Goal: Task Accomplishment & Management: Use online tool/utility

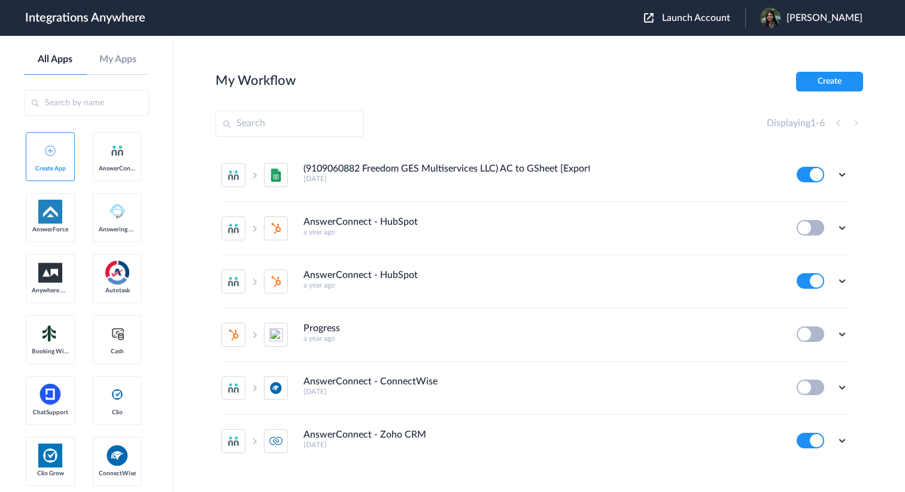
click at [716, 13] on span "Launch Account" at bounding box center [696, 18] width 68 height 10
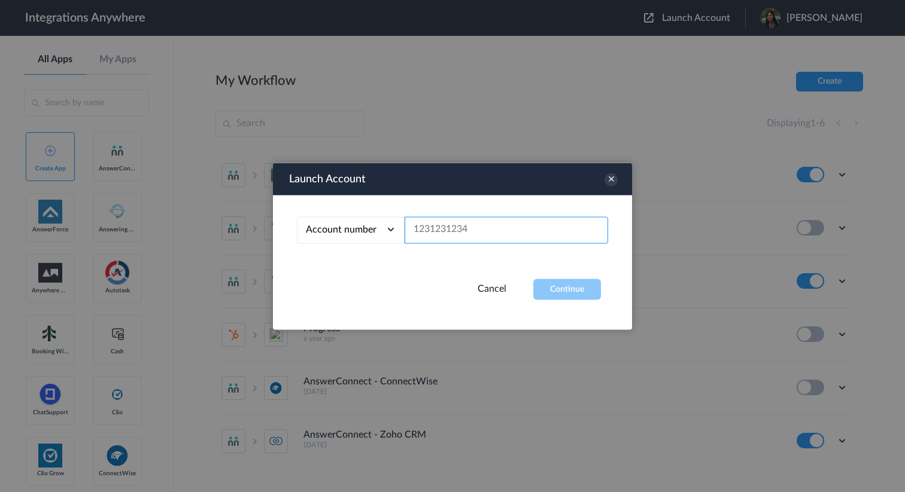
click at [461, 224] on input "text" at bounding box center [505, 230] width 203 height 27
paste input "8777290865"
click at [572, 300] on div "Launch Account Account number Account number Email address 8777290865 Cancel Co…" at bounding box center [452, 246] width 359 height 167
click at [564, 291] on button "Continue" at bounding box center [567, 289] width 68 height 21
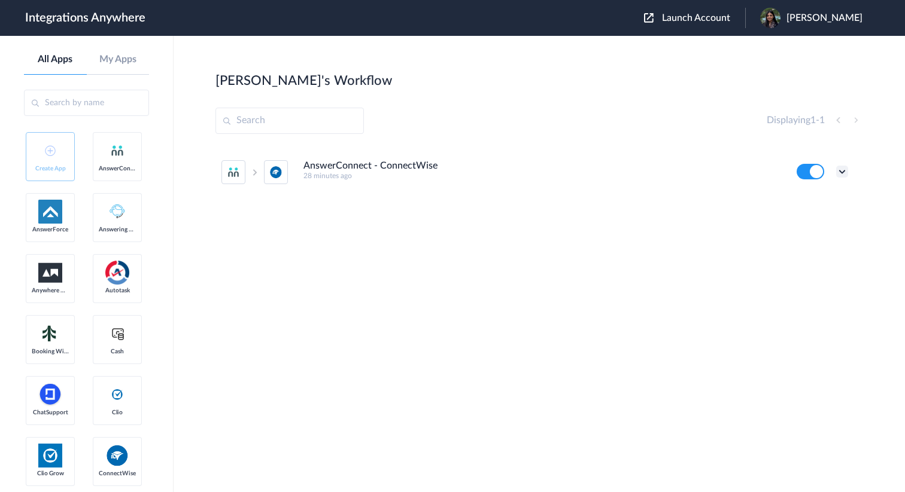
click at [840, 171] on icon at bounding box center [842, 172] width 12 height 12
click at [811, 198] on li "Edit" at bounding box center [809, 199] width 78 height 22
click at [704, 18] on span "Launch Account" at bounding box center [696, 18] width 68 height 10
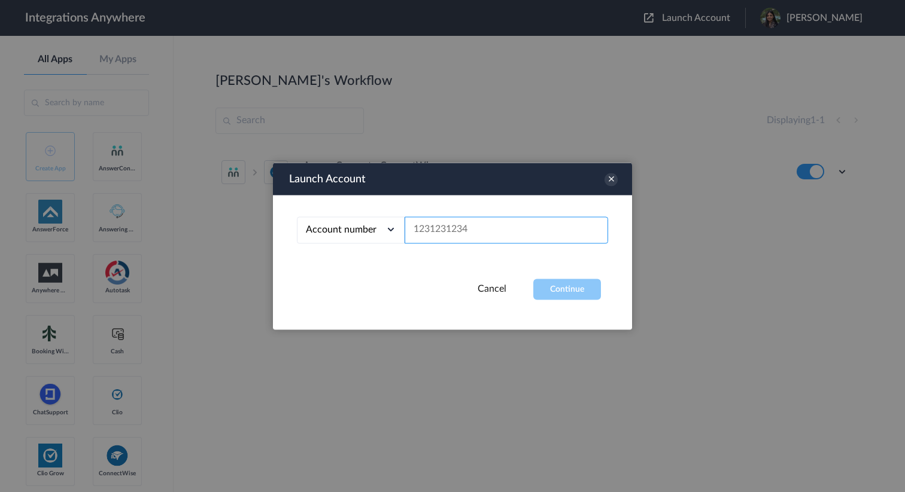
click at [506, 236] on input "text" at bounding box center [505, 230] width 203 height 27
paste input "8777290865"
type input "8777290865"
click at [569, 285] on button "Continue" at bounding box center [567, 289] width 68 height 21
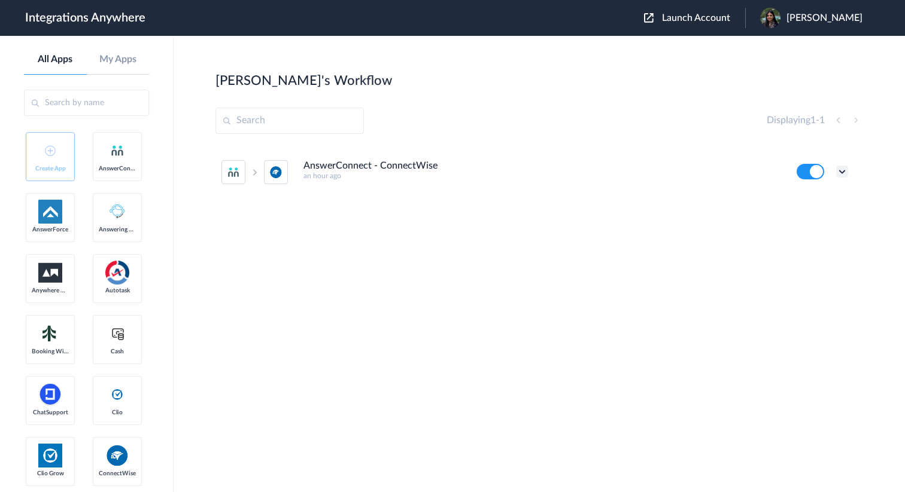
click at [844, 168] on icon at bounding box center [842, 172] width 12 height 12
click at [817, 220] on link "Task history" at bounding box center [807, 221] width 57 height 8
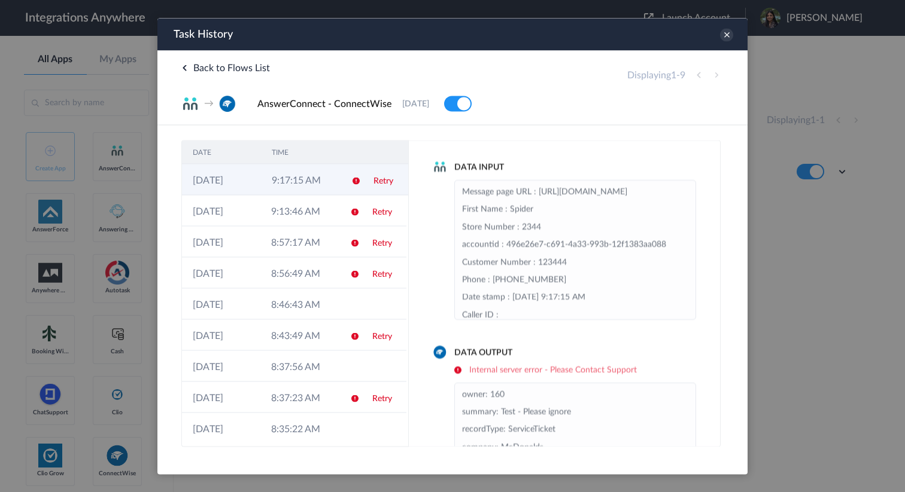
click at [372, 185] on td "Retry" at bounding box center [385, 179] width 45 height 31
click at [379, 184] on link "Retry" at bounding box center [382, 181] width 20 height 8
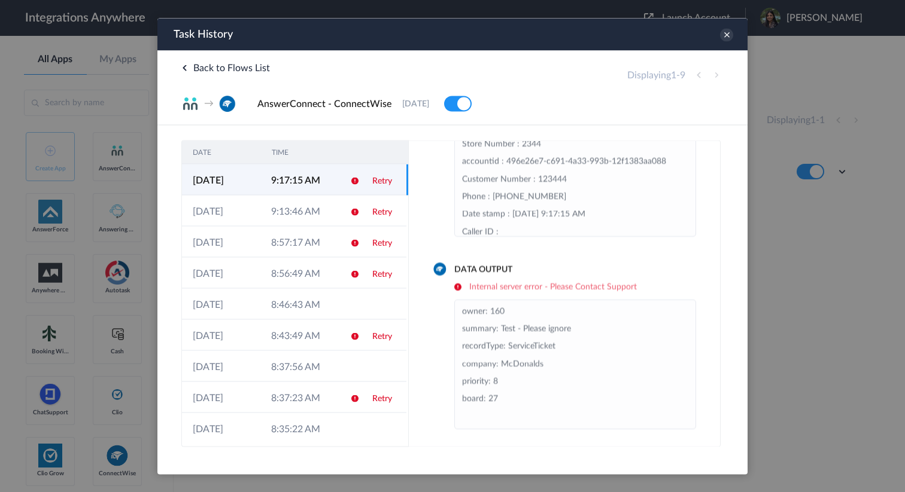
scroll to position [86, 0]
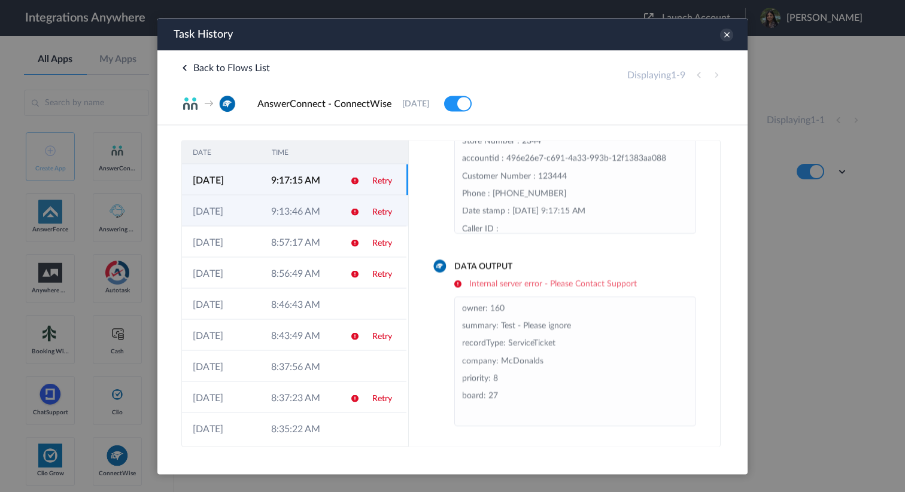
click at [380, 214] on link "Retry" at bounding box center [382, 212] width 20 height 8
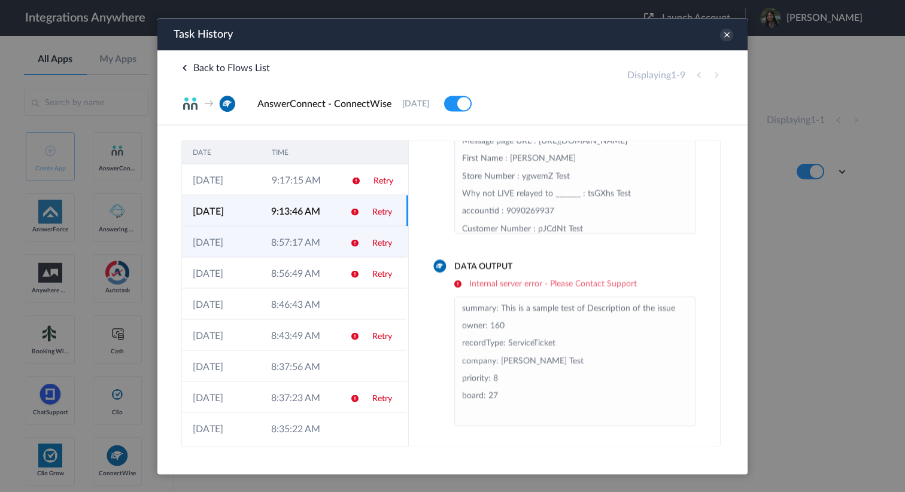
click at [387, 243] on link "Retry" at bounding box center [382, 243] width 20 height 8
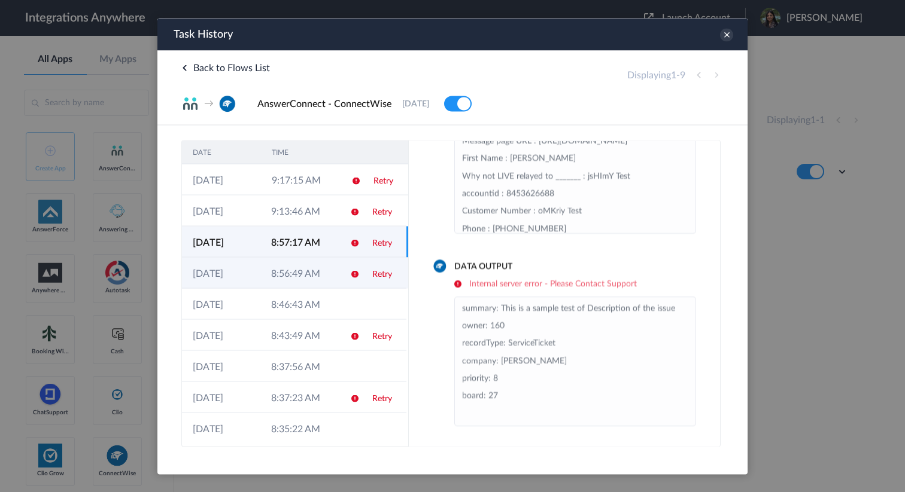
click at [384, 276] on link "Retry" at bounding box center [382, 274] width 20 height 8
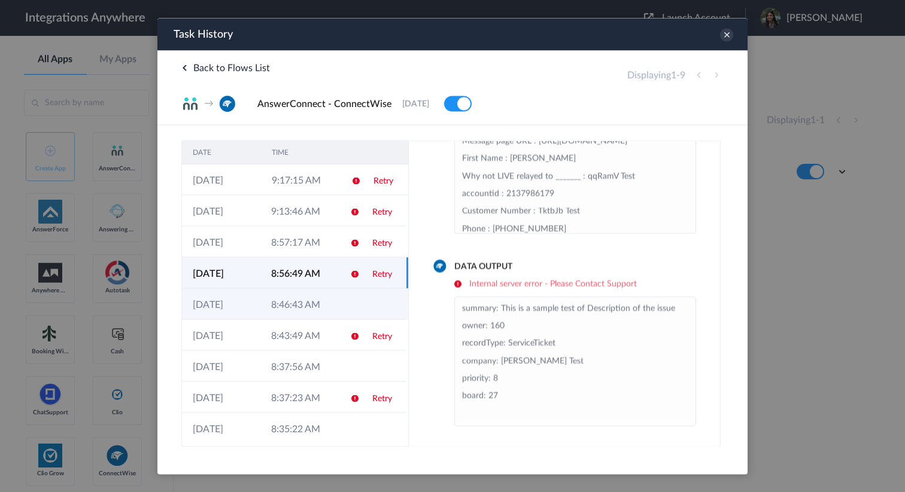
click at [364, 312] on td at bounding box center [383, 303] width 45 height 31
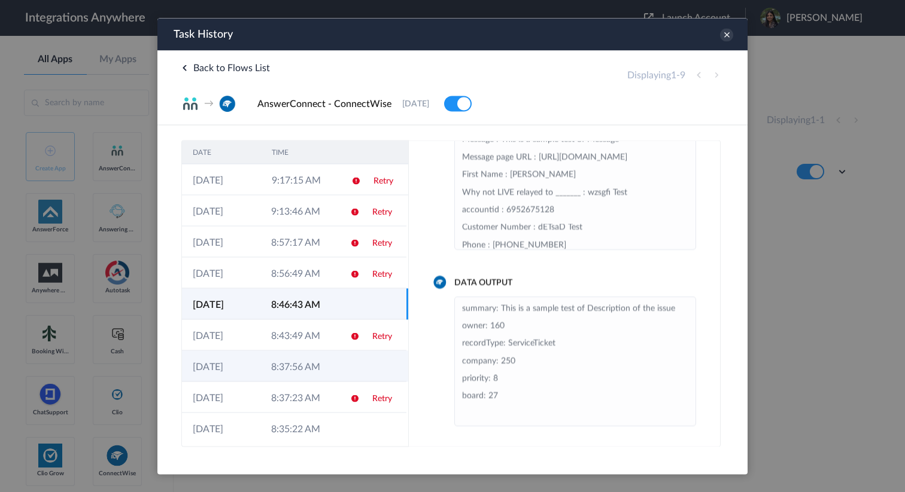
click at [363, 357] on td at bounding box center [383, 366] width 45 height 31
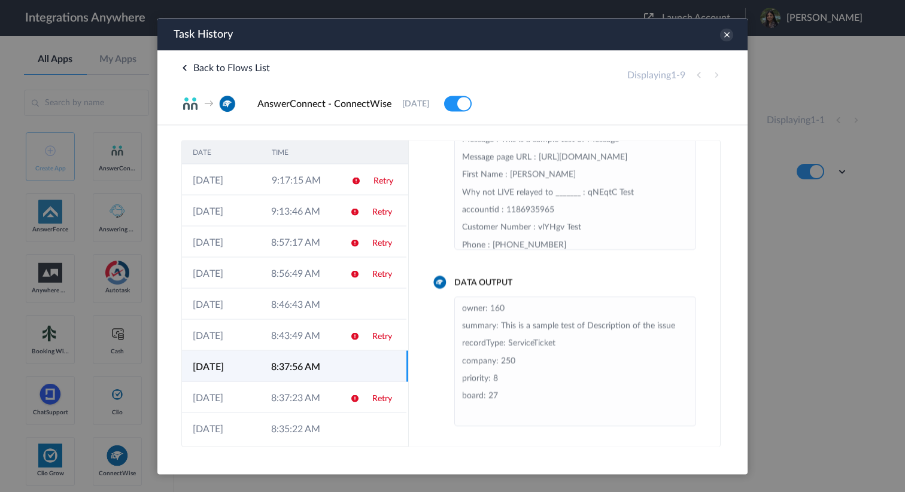
scroll to position [6, 0]
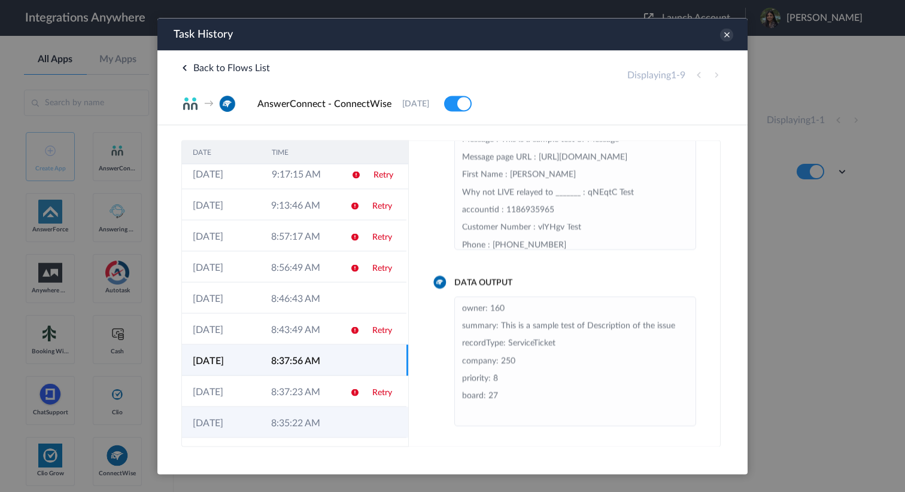
click at [365, 418] on td at bounding box center [383, 422] width 45 height 31
click at [362, 351] on td at bounding box center [383, 360] width 45 height 31
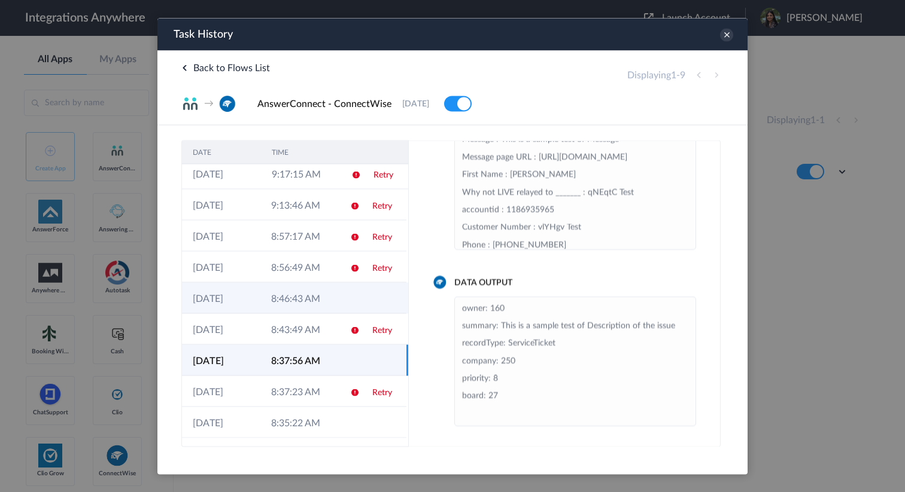
scroll to position [0, 0]
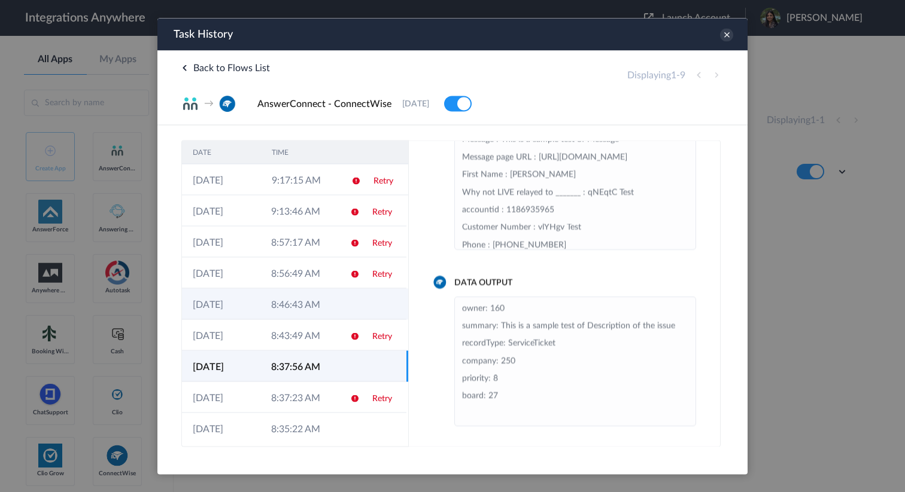
click at [362, 301] on td at bounding box center [383, 303] width 45 height 31
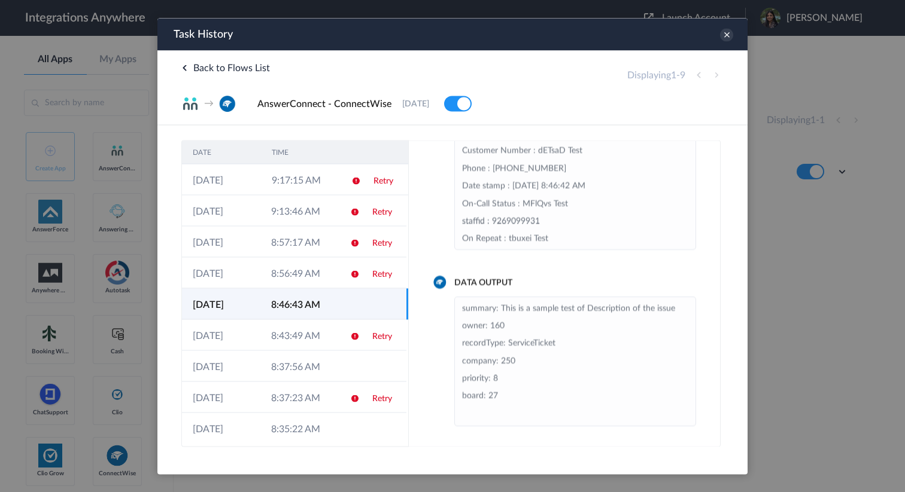
scroll to position [77, 0]
click at [337, 364] on td "8:37:56 AM" at bounding box center [299, 366] width 78 height 31
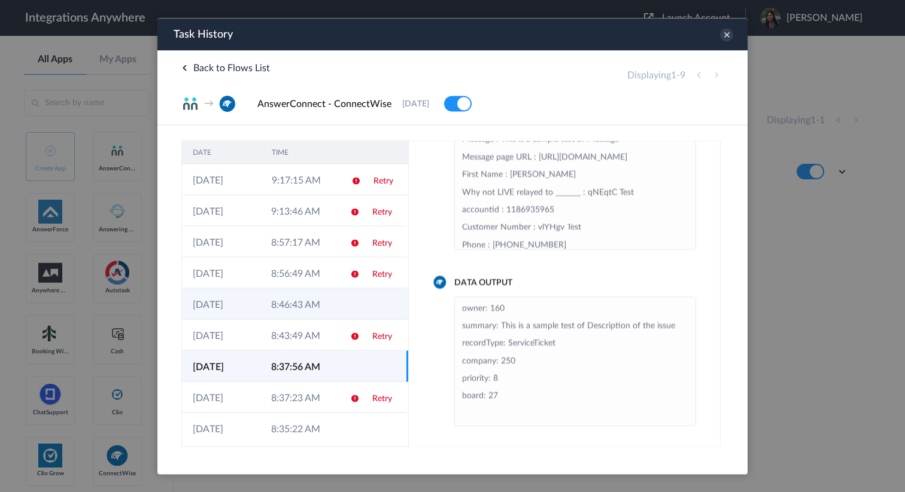
click at [361, 304] on td at bounding box center [383, 303] width 45 height 31
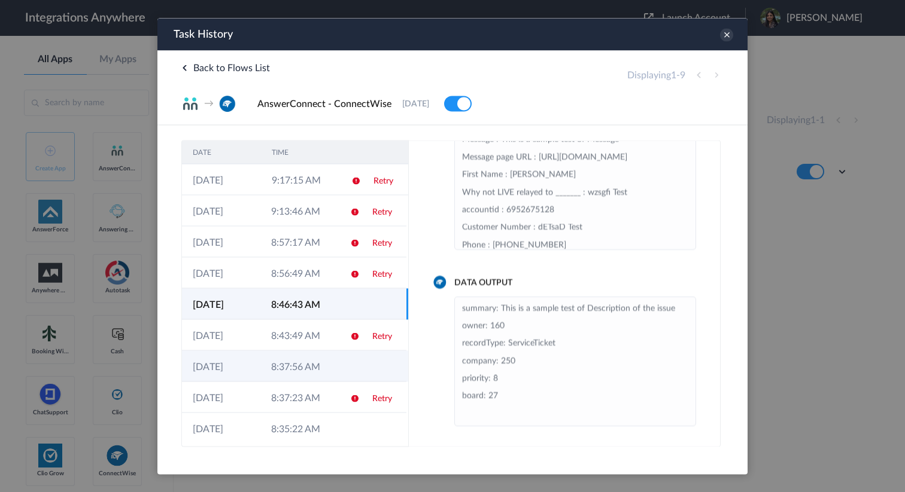
click at [361, 360] on td at bounding box center [383, 366] width 45 height 31
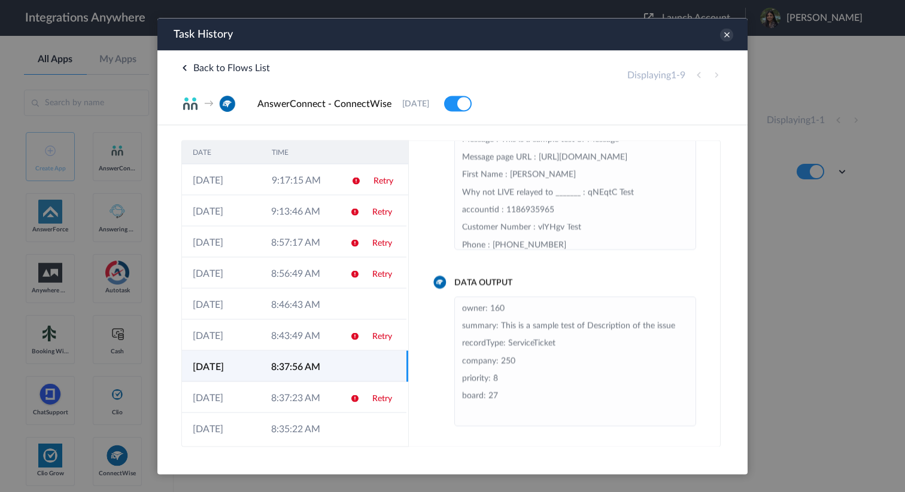
scroll to position [6, 0]
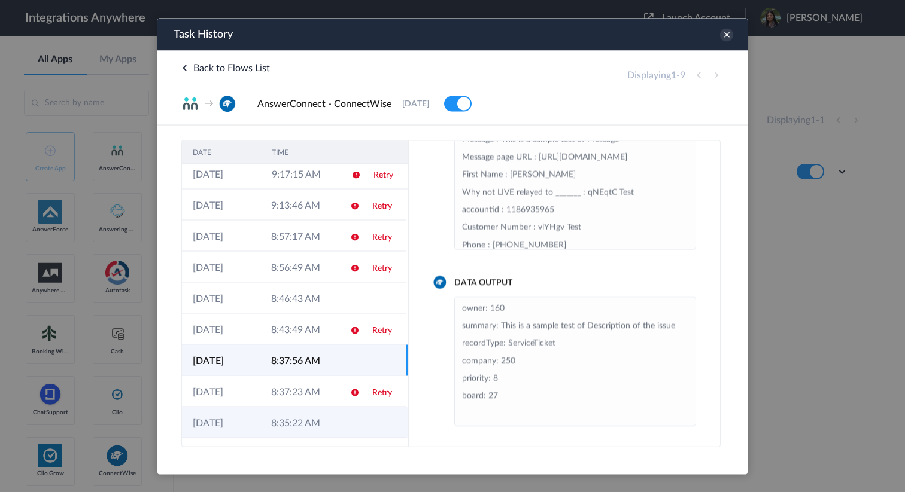
click at [360, 407] on td at bounding box center [350, 422] width 23 height 31
click at [368, 356] on td at bounding box center [383, 360] width 45 height 31
click at [359, 419] on td at bounding box center [350, 422] width 23 height 31
click at [354, 361] on icon at bounding box center [355, 362] width 10 height 10
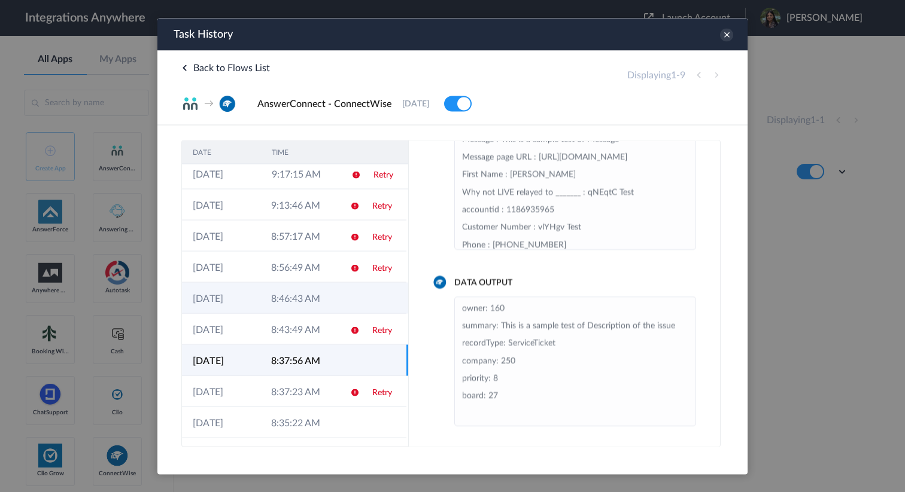
click at [356, 309] on td at bounding box center [350, 297] width 23 height 31
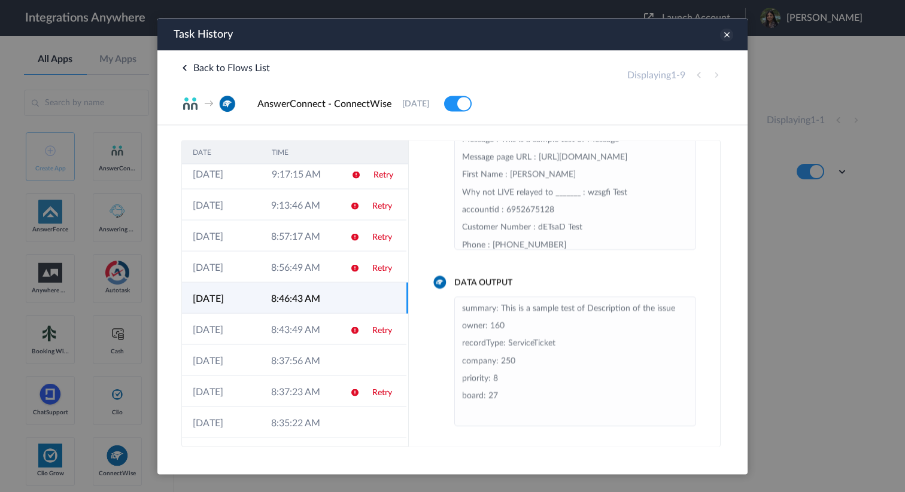
click at [725, 32] on icon at bounding box center [726, 34] width 13 height 13
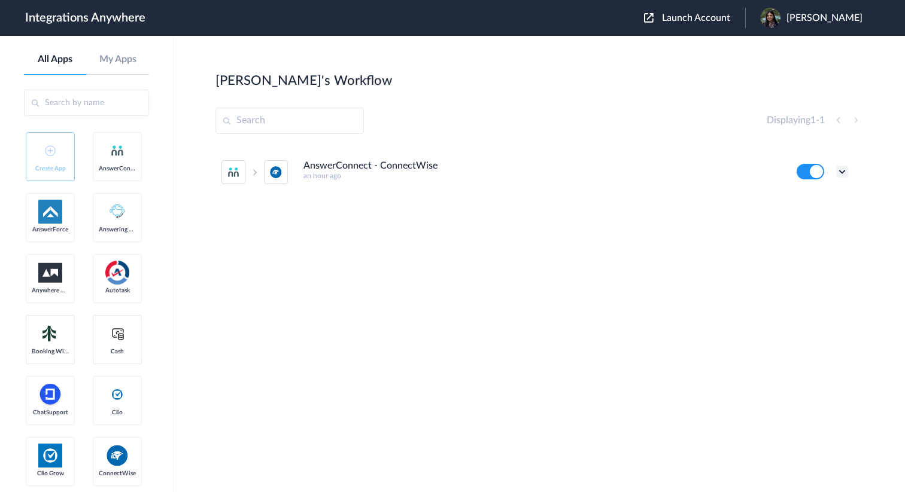
click at [836, 170] on div "Edit Task history Delete" at bounding box center [821, 172] width 51 height 16
click at [838, 170] on icon at bounding box center [842, 172] width 12 height 12
click at [814, 197] on li "Edit" at bounding box center [809, 199] width 78 height 22
click at [728, 19] on span "Launch Account" at bounding box center [696, 18] width 68 height 10
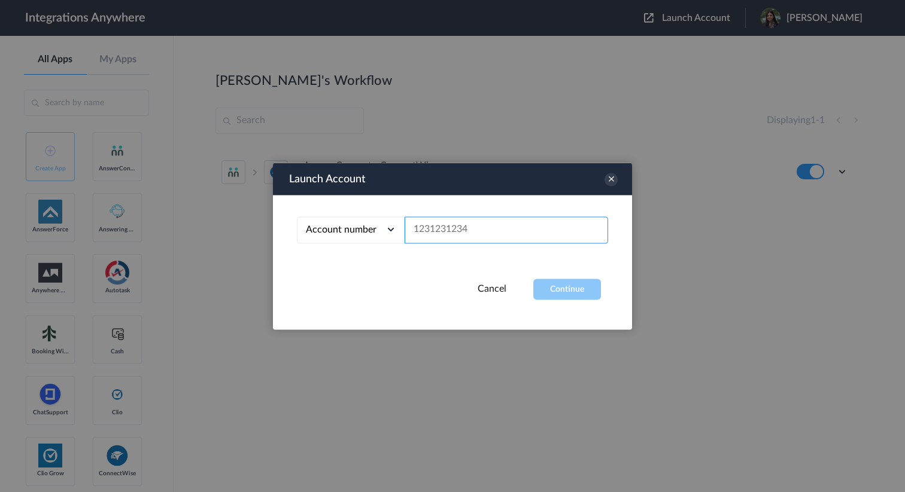
click at [438, 235] on input "text" at bounding box center [505, 230] width 203 height 27
paste input "8777290865"
click at [550, 286] on button "Continue" at bounding box center [567, 289] width 68 height 21
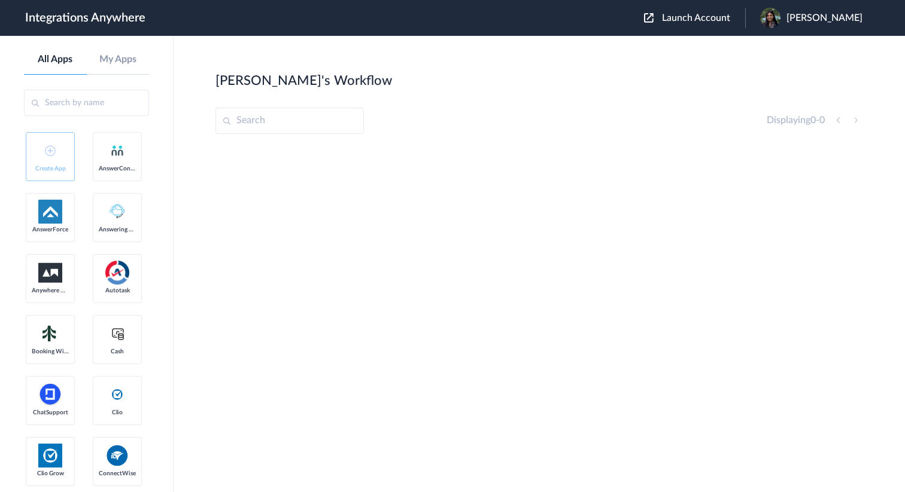
click at [719, 26] on div "Launch Account Mahnoor Arif My Account Logout" at bounding box center [759, 18] width 230 height 20
click at [716, 23] on span "Launch Account" at bounding box center [696, 18] width 68 height 10
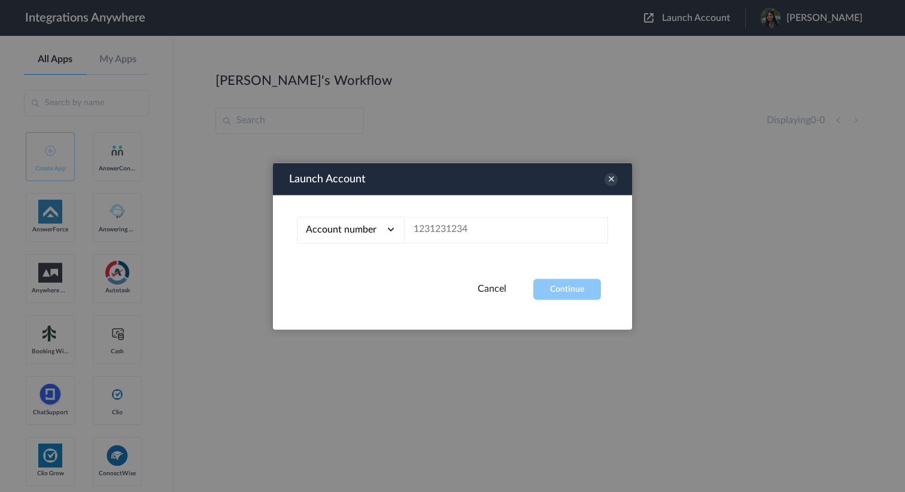
click at [487, 244] on div "Account number Account number Email address" at bounding box center [452, 237] width 359 height 84
click at [495, 232] on input "text" at bounding box center [505, 230] width 203 height 27
paste input "8777290865"
type input "8777290865"
click at [557, 284] on button "Continue" at bounding box center [567, 289] width 68 height 21
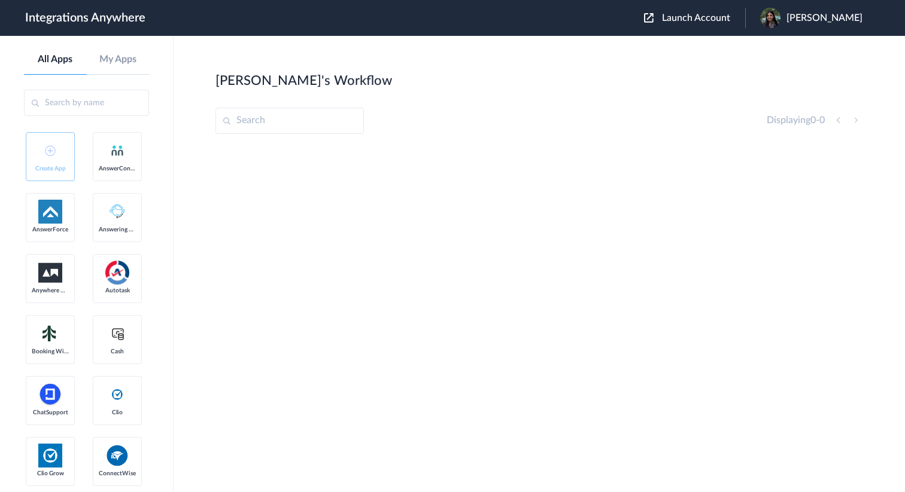
click at [335, 118] on input "text" at bounding box center [289, 121] width 148 height 26
paste input "8777290865"
type input "8777290865"
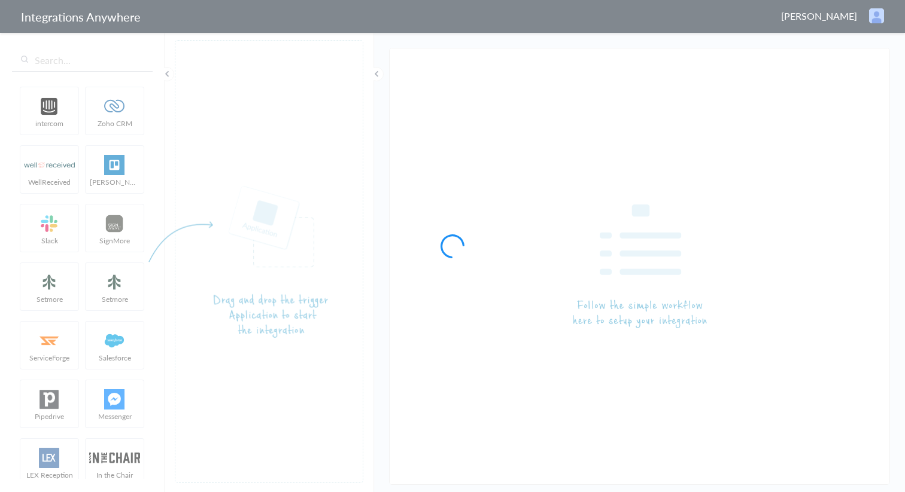
type input "AnswerConnect - ConnectWise"
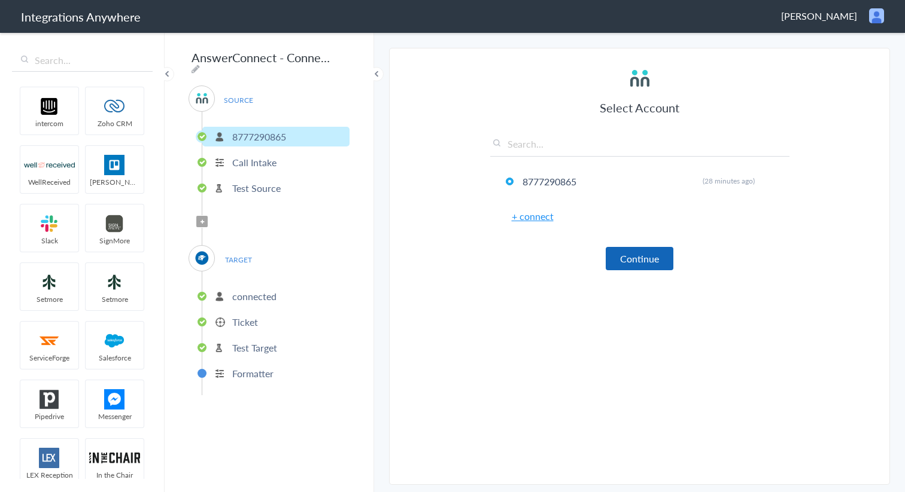
click at [630, 247] on div "Select Account 8777290865 Rename Delete (28 minutes ago) + connect Continue" at bounding box center [639, 168] width 299 height 204
click at [634, 258] on button "Continue" at bounding box center [640, 258] width 68 height 23
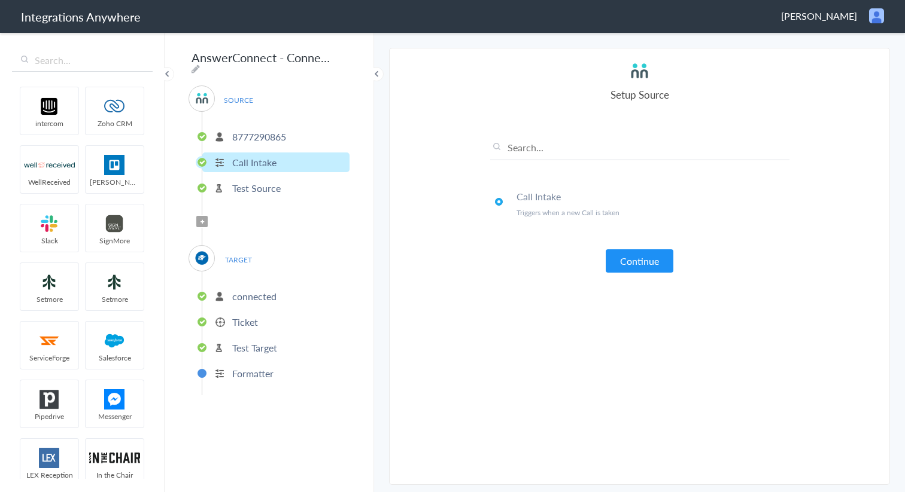
click at [634, 258] on button "Continue" at bounding box center [640, 261] width 68 height 23
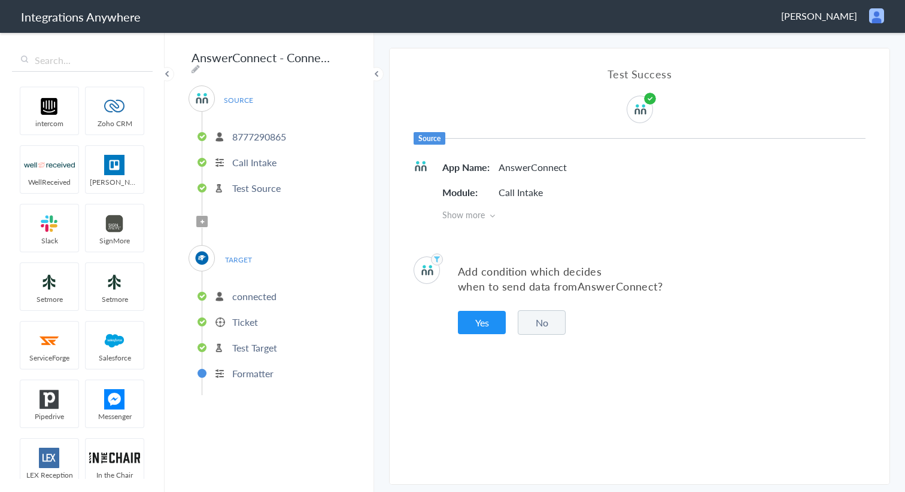
click at [535, 327] on button "No" at bounding box center [542, 323] width 48 height 25
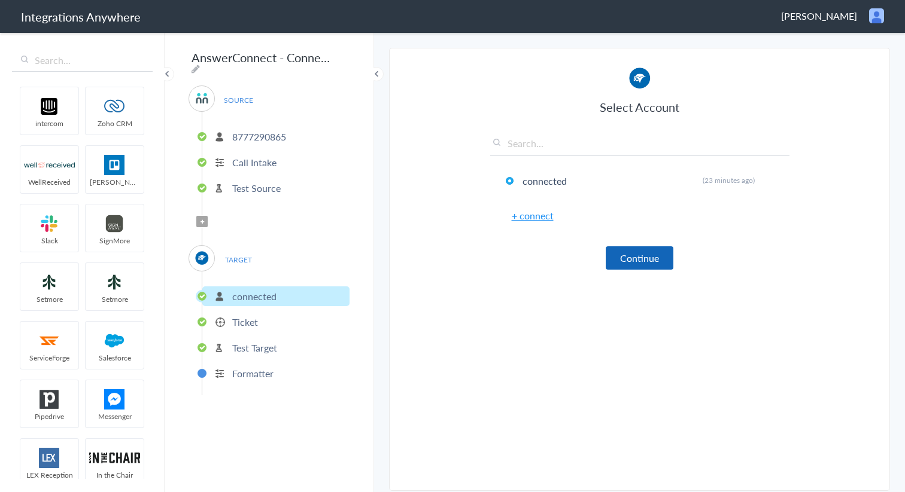
click at [615, 268] on button "Continue" at bounding box center [640, 258] width 68 height 23
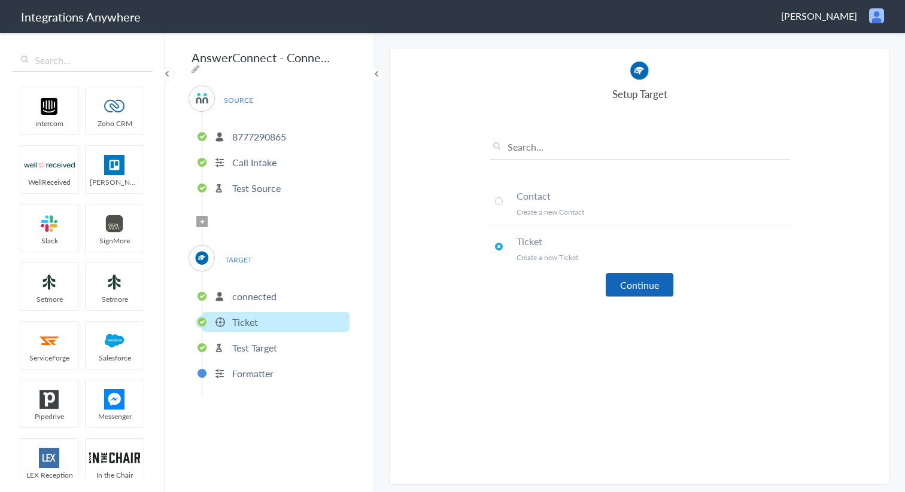
click at [625, 280] on button "Continue" at bounding box center [640, 284] width 68 height 23
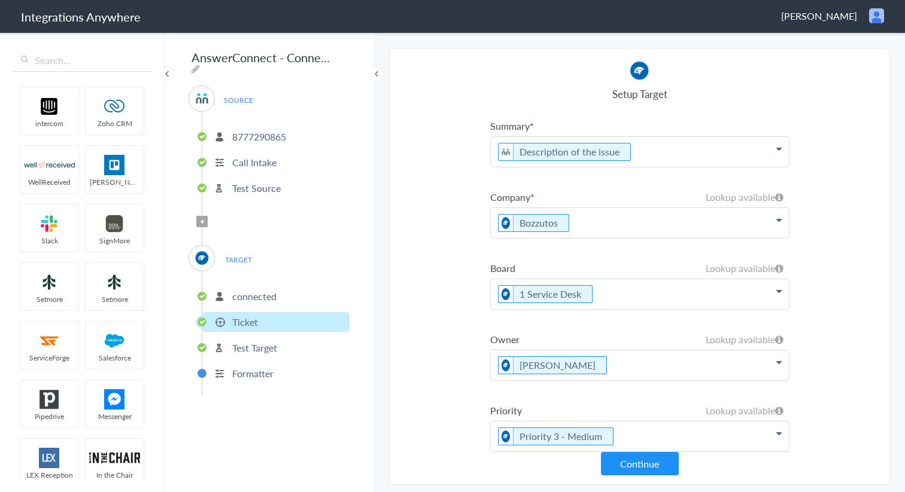
click at [776, 154] on icon at bounding box center [778, 149] width 5 height 10
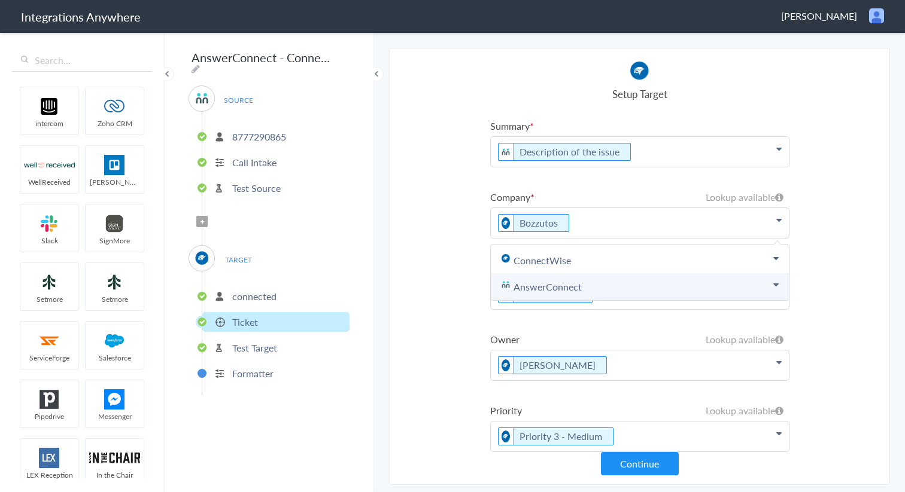
click at [620, 288] on link "AnswerConnect" at bounding box center [640, 287] width 298 height 26
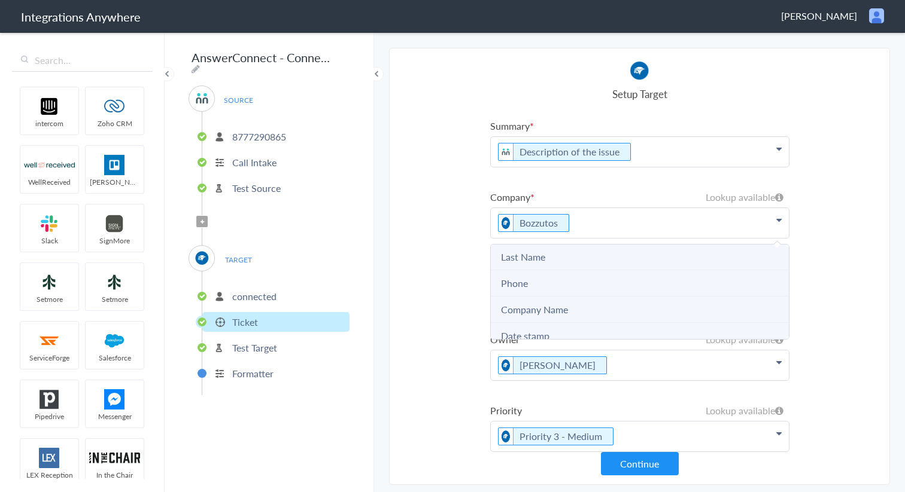
scroll to position [92, 0]
click at [585, 302] on Name "Company Name" at bounding box center [640, 300] width 298 height 26
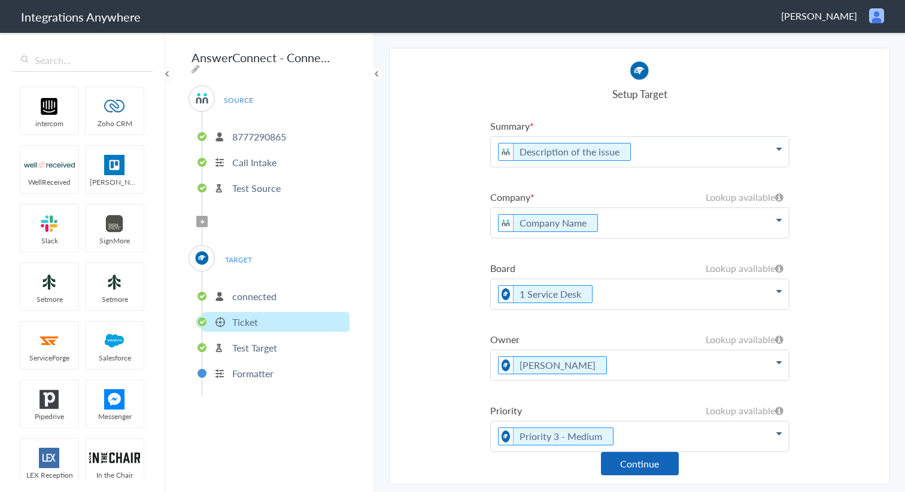
click at [636, 466] on button "Continue" at bounding box center [640, 463] width 78 height 23
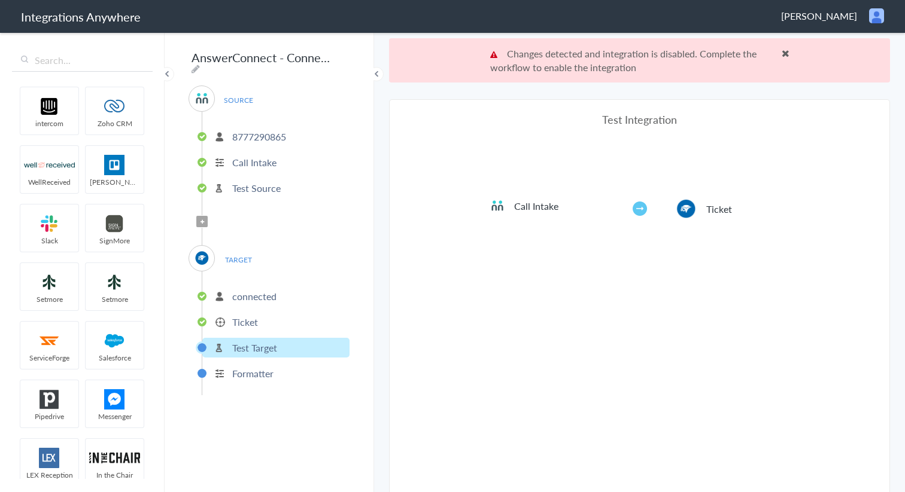
scroll to position [44, 0]
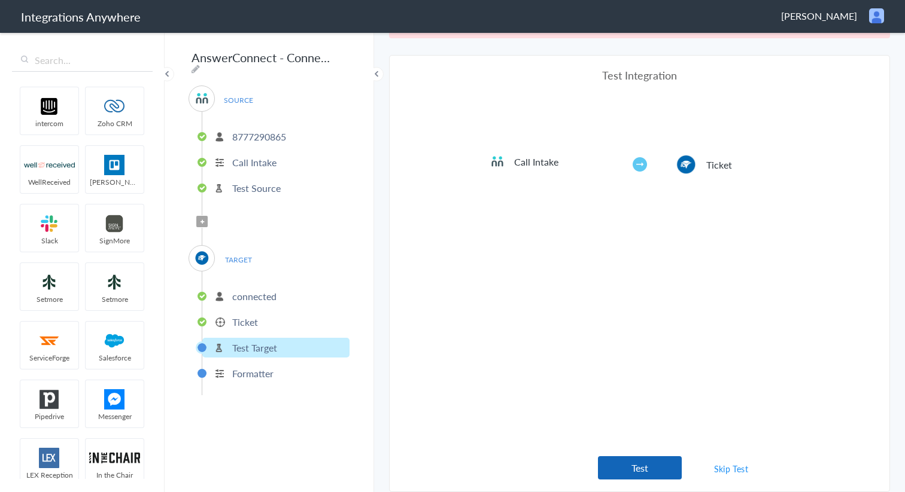
click at [656, 473] on button "Test" at bounding box center [640, 468] width 84 height 23
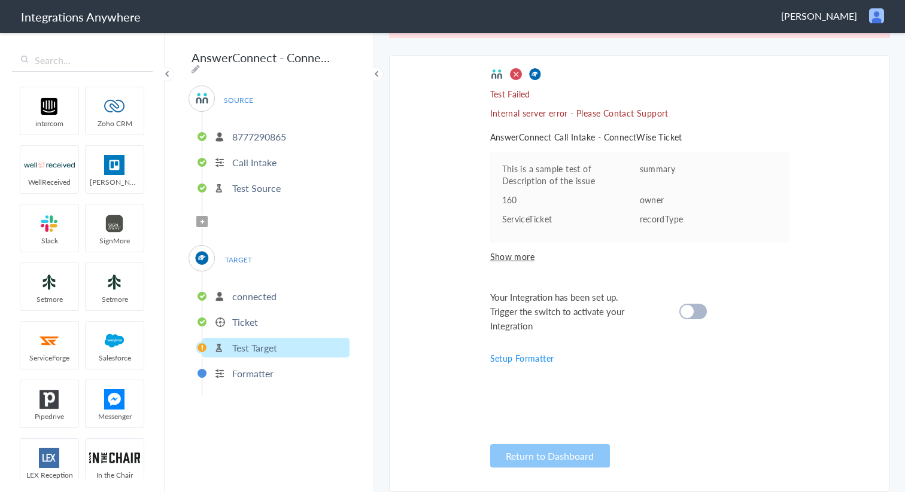
click at [700, 315] on div at bounding box center [693, 312] width 28 height 16
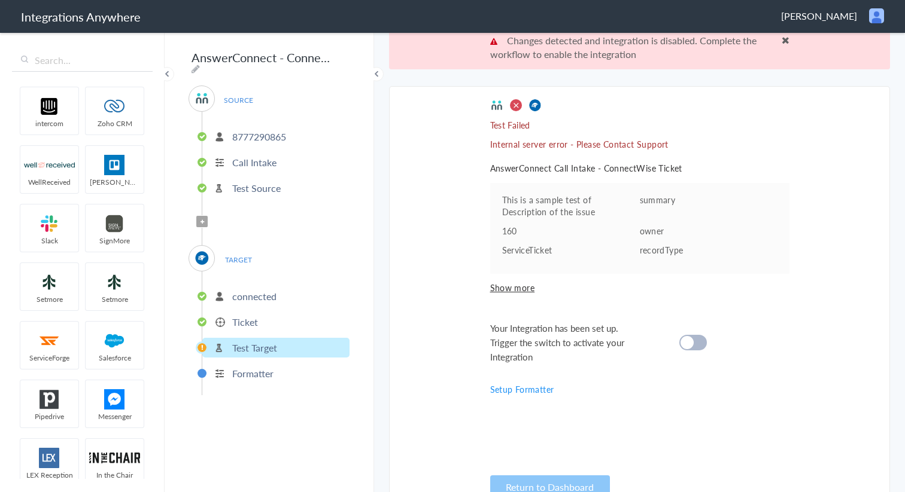
scroll to position [0, 0]
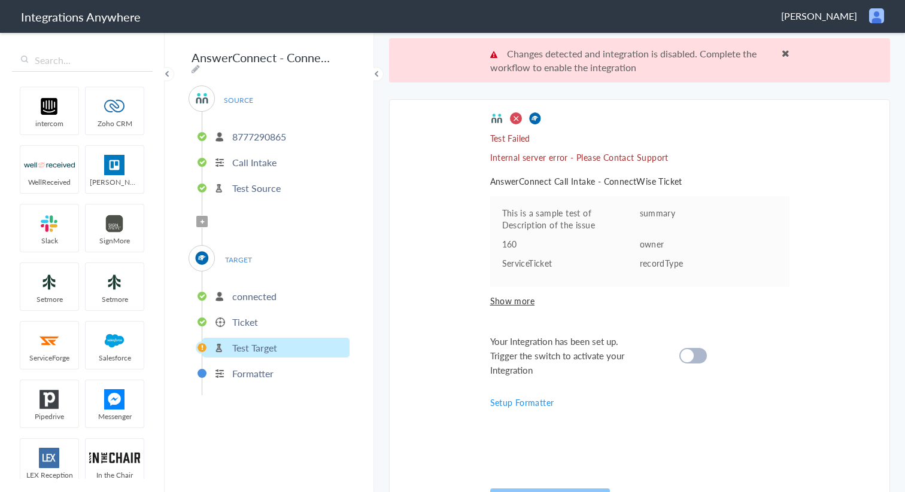
click at [240, 130] on p "8777290865" at bounding box center [259, 137] width 54 height 14
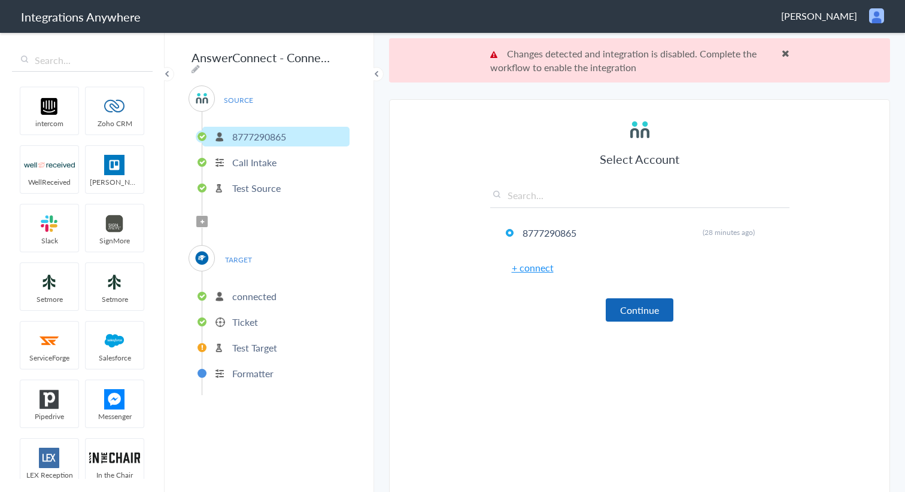
click at [617, 310] on button "Continue" at bounding box center [640, 310] width 68 height 23
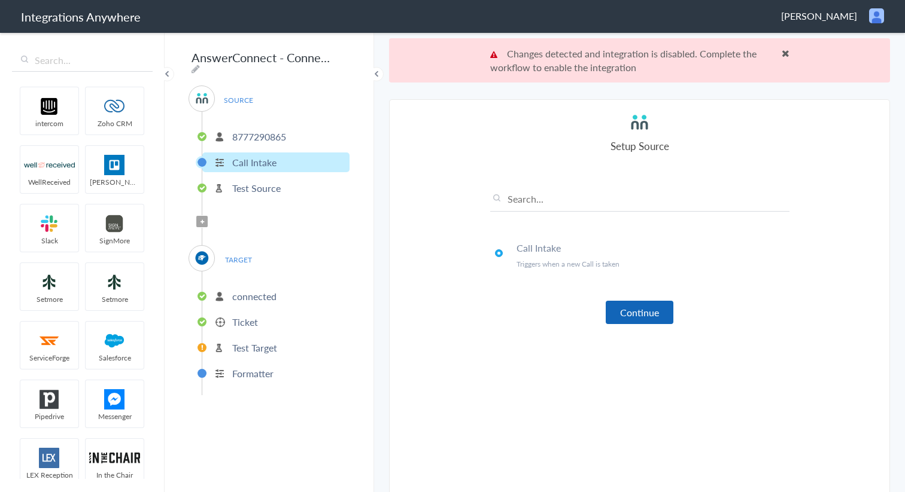
click at [626, 317] on button "Continue" at bounding box center [640, 312] width 68 height 23
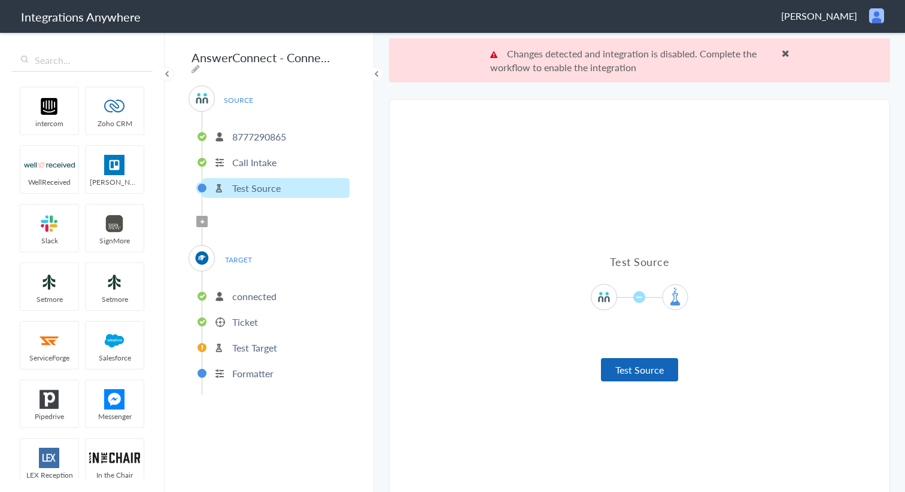
click at [663, 373] on button "Test Source" at bounding box center [639, 369] width 77 height 23
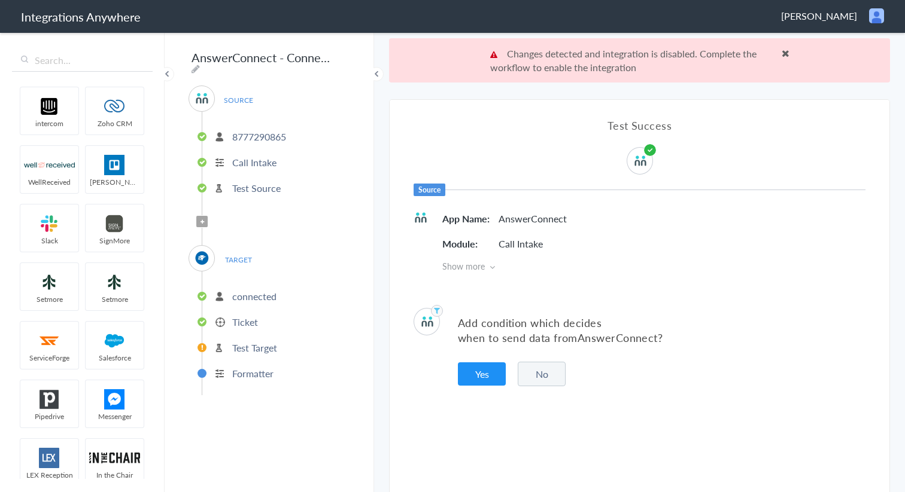
click at [540, 380] on button "No" at bounding box center [542, 374] width 48 height 25
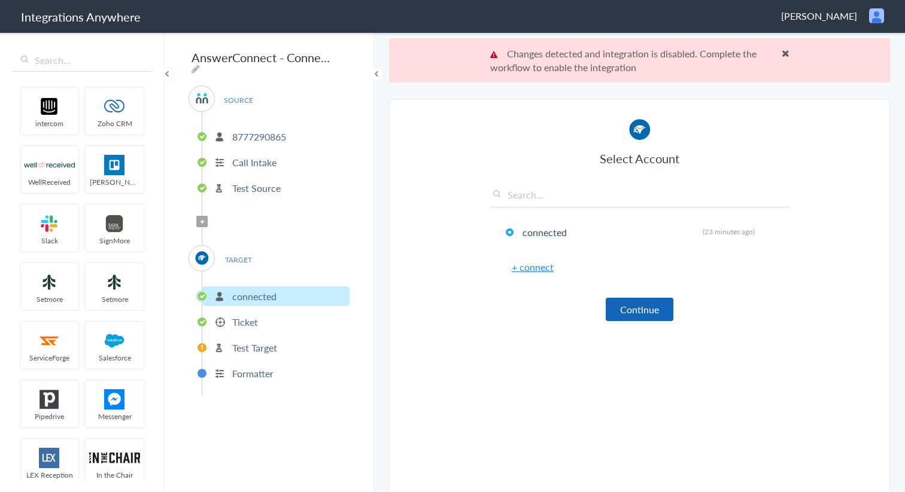
click at [655, 306] on button "Continue" at bounding box center [640, 309] width 68 height 23
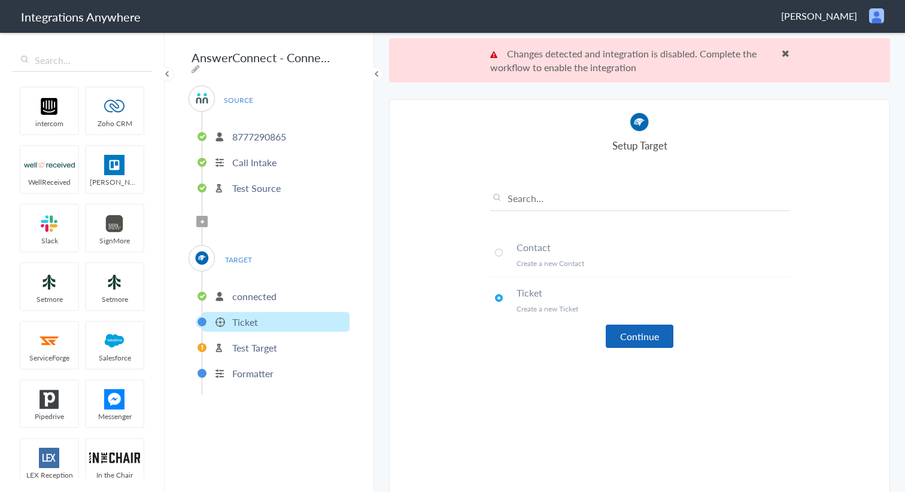
click at [638, 328] on button "Continue" at bounding box center [640, 336] width 68 height 23
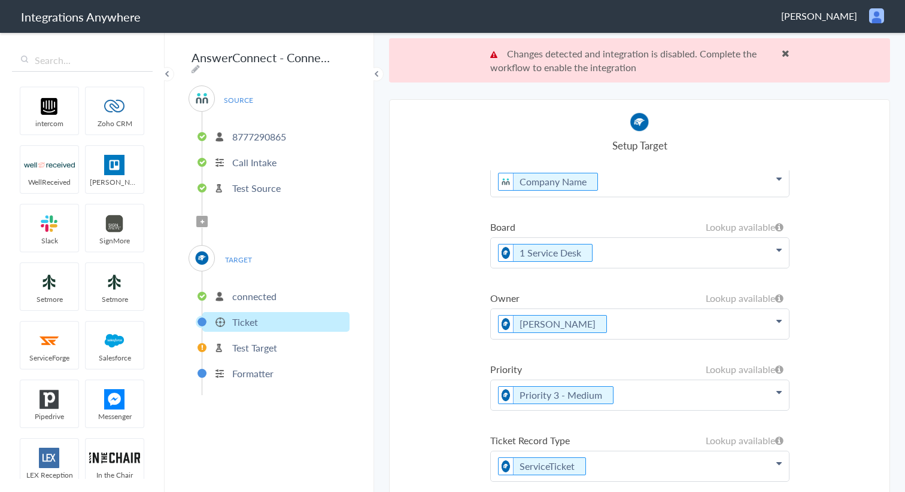
scroll to position [44, 0]
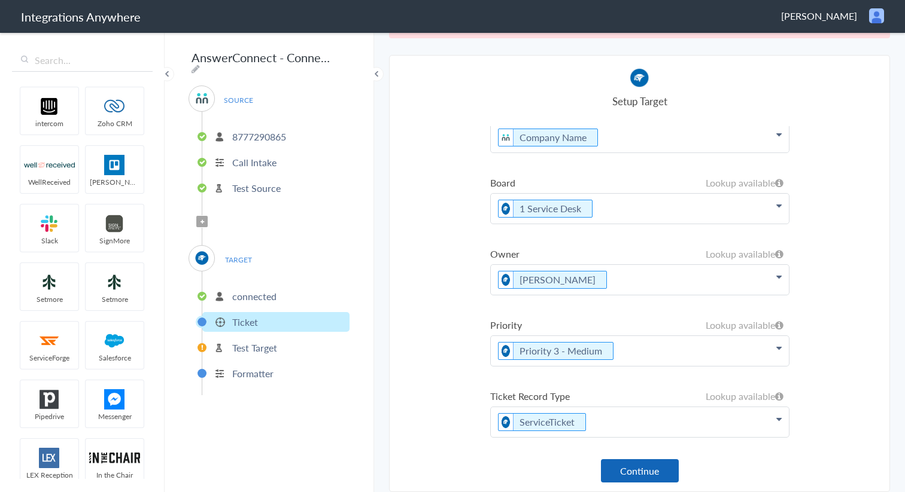
click at [637, 470] on button "Continue" at bounding box center [640, 471] width 78 height 23
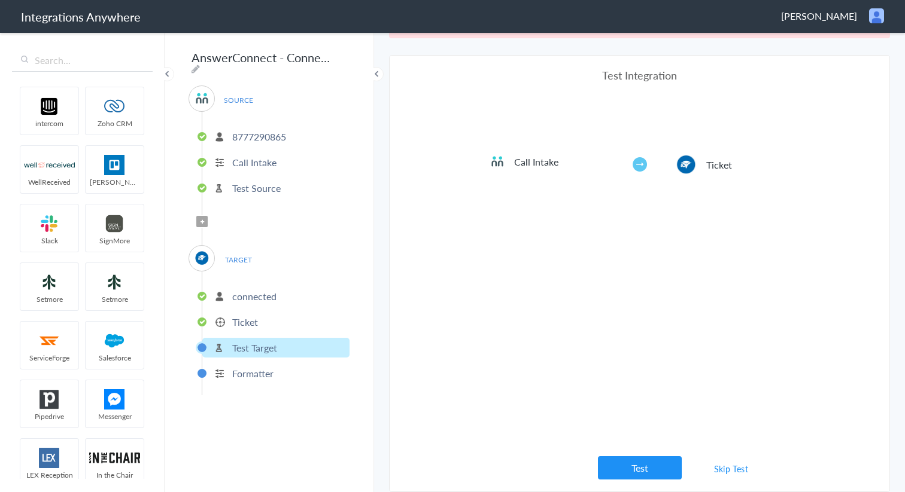
click at [637, 470] on button "Test" at bounding box center [640, 468] width 84 height 23
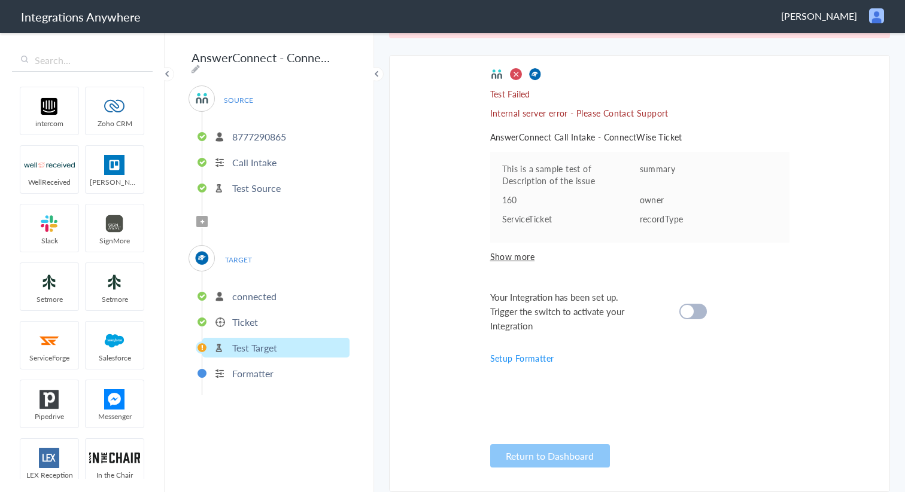
click at [695, 309] on div at bounding box center [693, 312] width 28 height 16
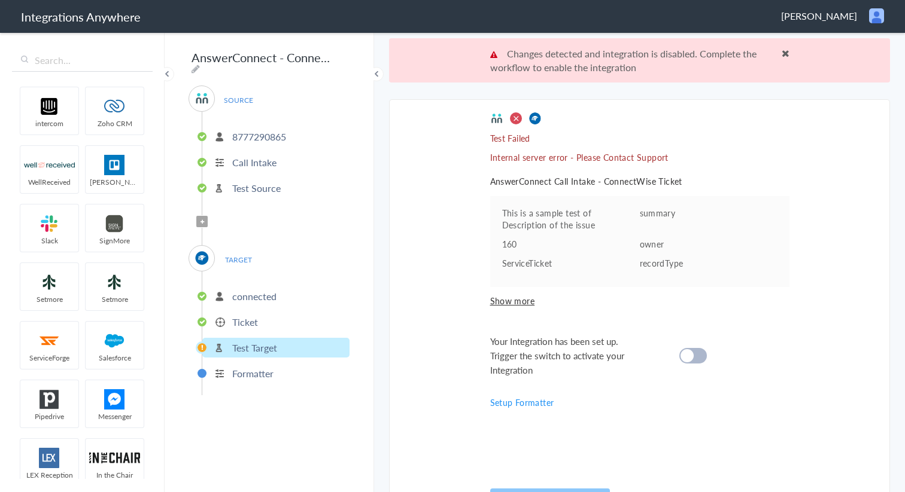
click at [696, 356] on div at bounding box center [693, 356] width 28 height 16
click at [515, 298] on span "Show more" at bounding box center [639, 301] width 299 height 12
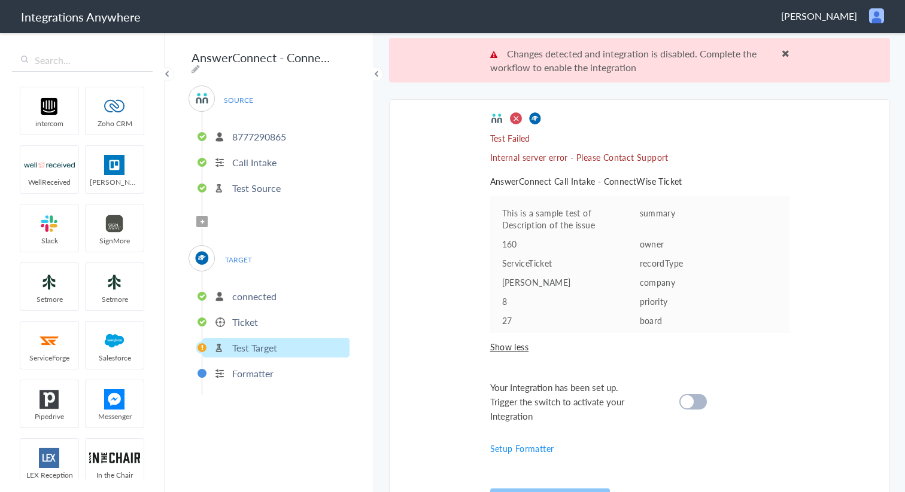
click at [248, 297] on p "connected" at bounding box center [254, 297] width 44 height 14
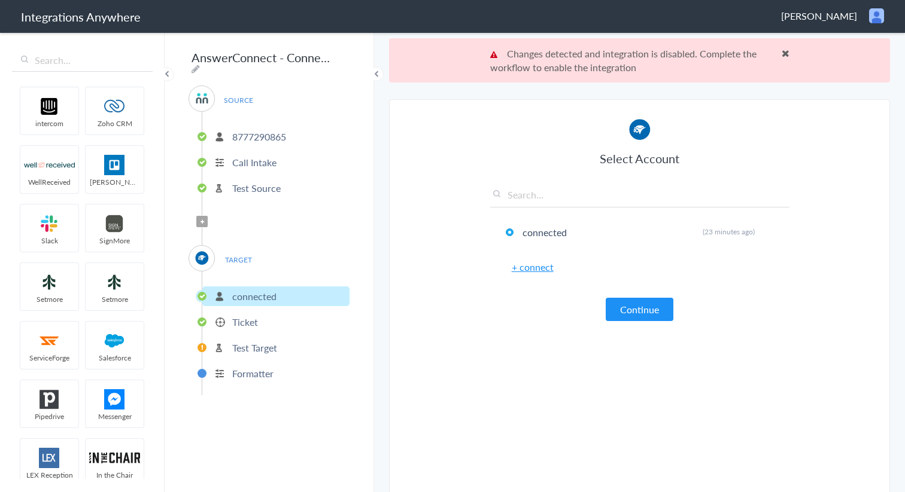
click at [248, 315] on p "Ticket" at bounding box center [245, 322] width 26 height 14
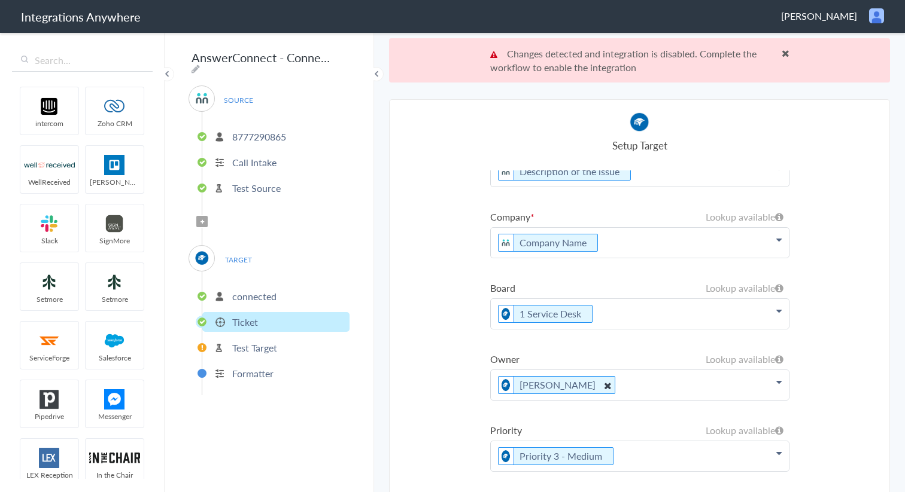
scroll to position [30, 0]
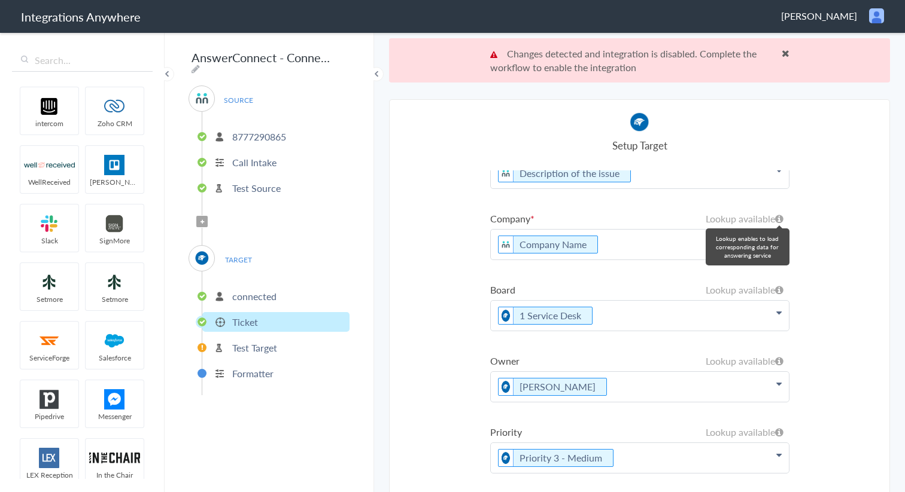
click at [777, 222] on icon at bounding box center [779, 219] width 8 height 10
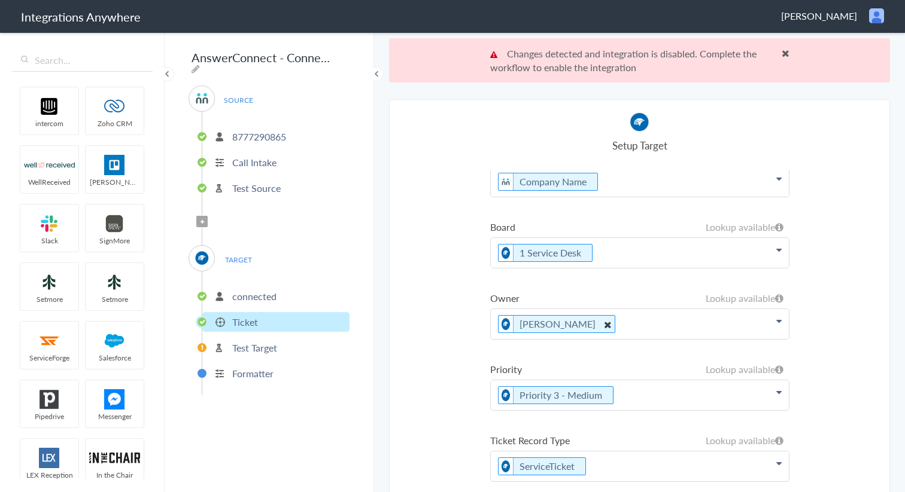
scroll to position [44, 0]
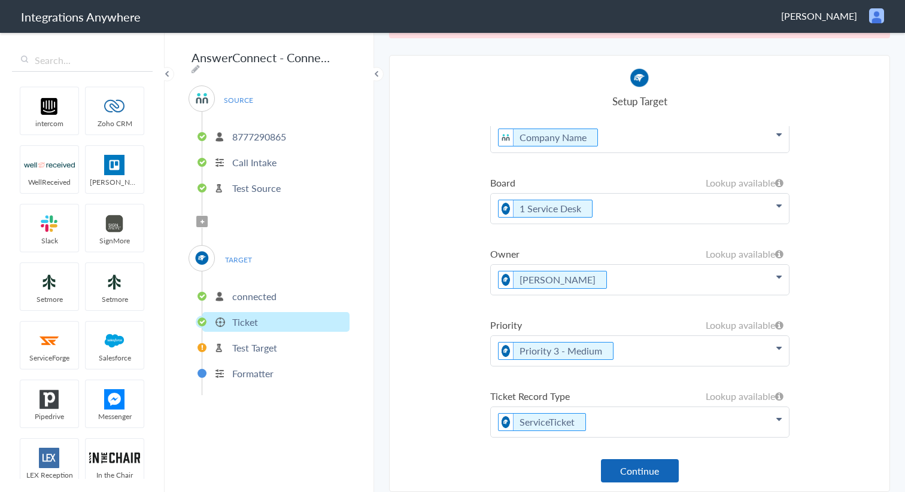
click at [658, 479] on button "Continue" at bounding box center [640, 471] width 78 height 23
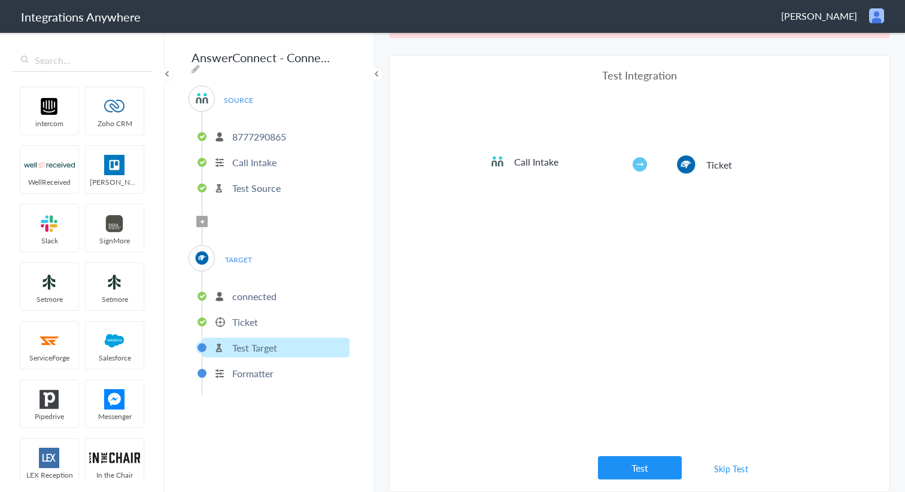
click at [727, 468] on link "Skip Test" at bounding box center [730, 469] width 63 height 22
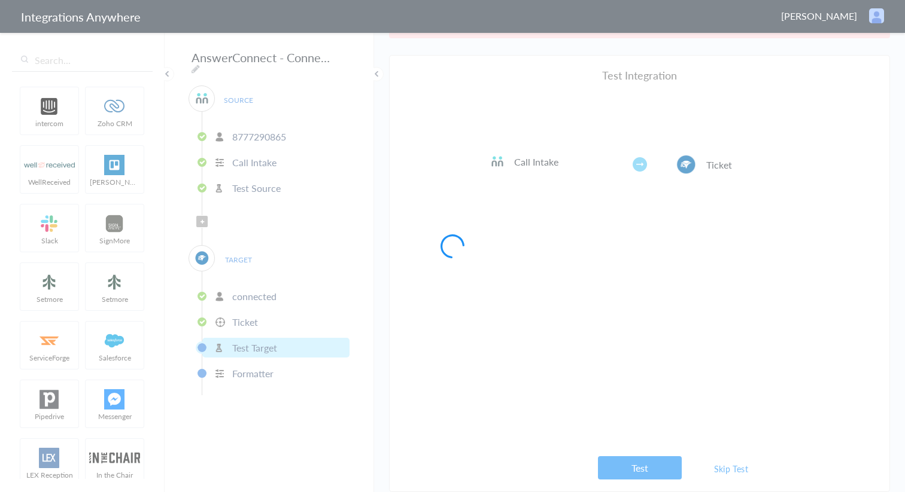
scroll to position [0, 0]
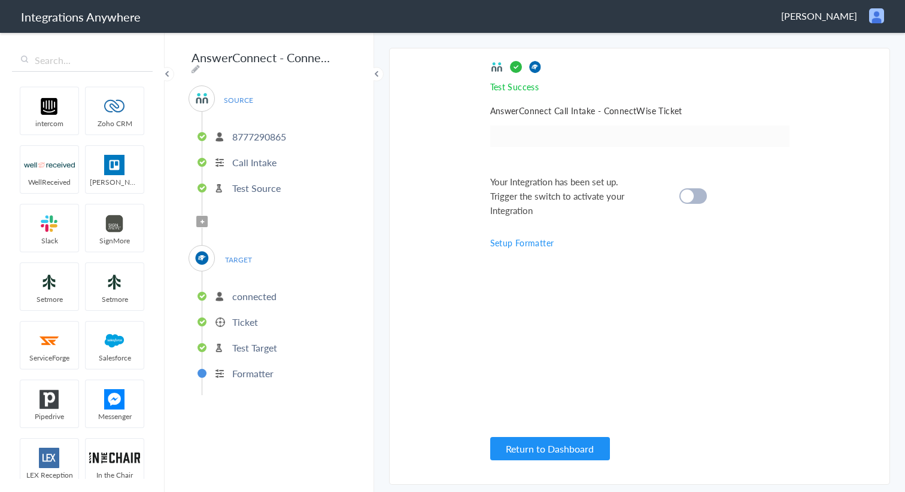
click at [689, 189] on div at bounding box center [693, 196] width 28 height 16
click at [580, 452] on button "Return to Dashboard" at bounding box center [550, 448] width 120 height 23
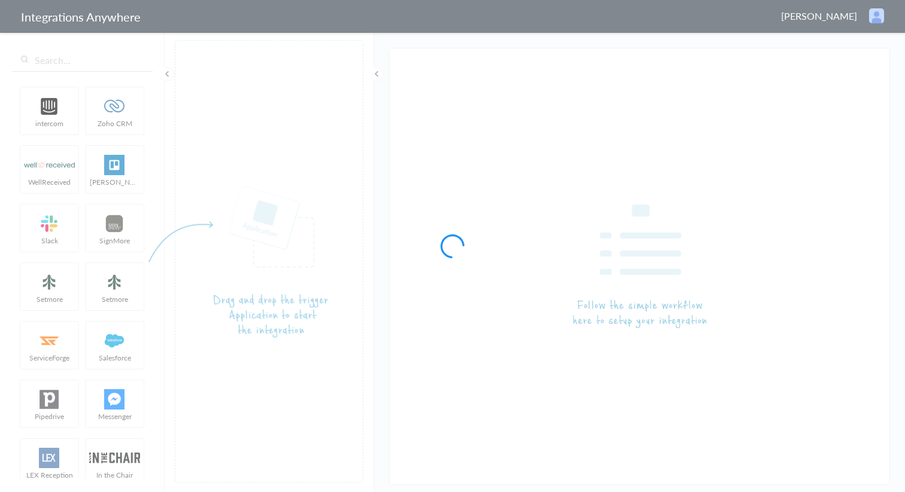
type input "AnswerConnect - ConnectWise"
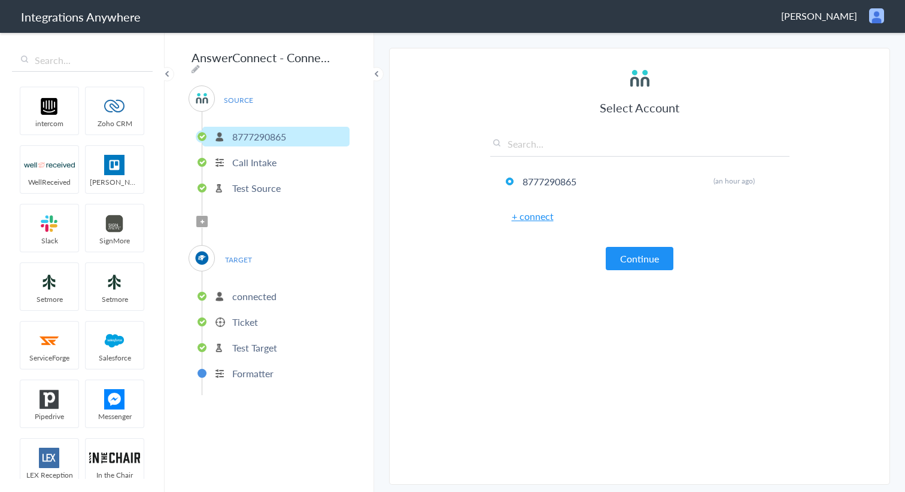
click at [259, 341] on p "Test Target" at bounding box center [254, 348] width 45 height 14
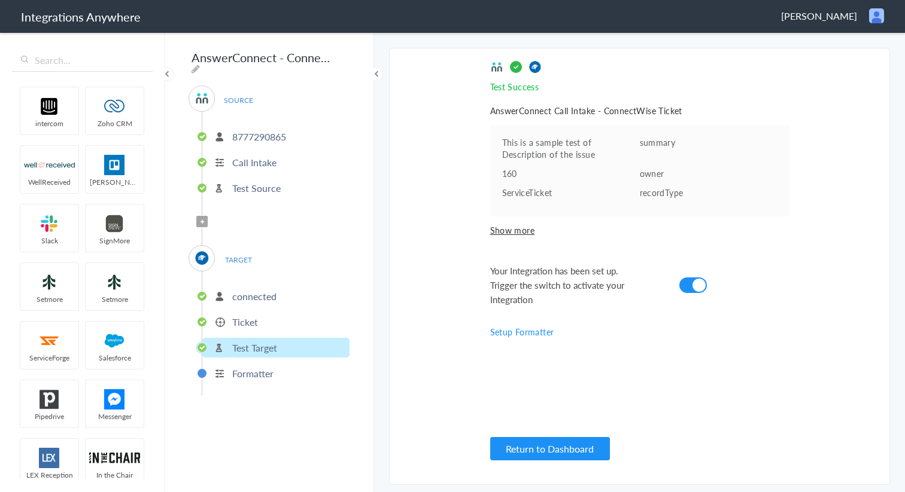
click at [252, 317] on p "Ticket" at bounding box center [245, 322] width 26 height 14
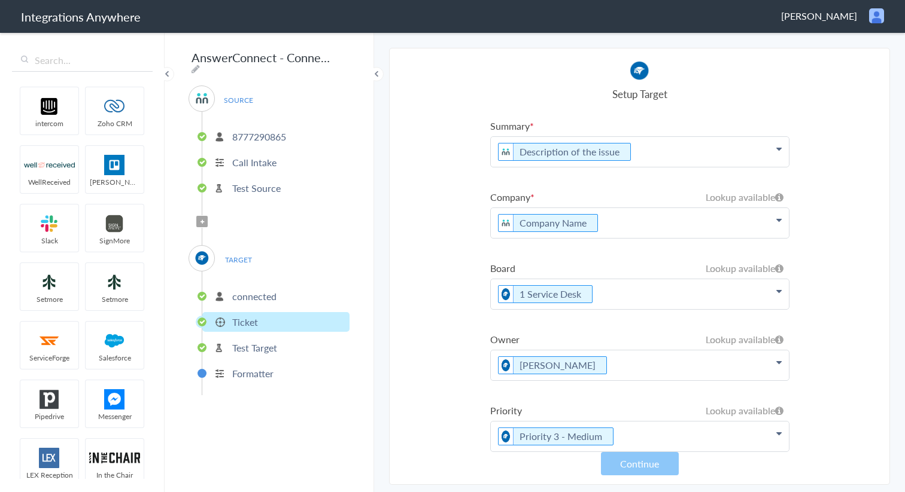
click at [778, 154] on icon at bounding box center [778, 149] width 5 height 10
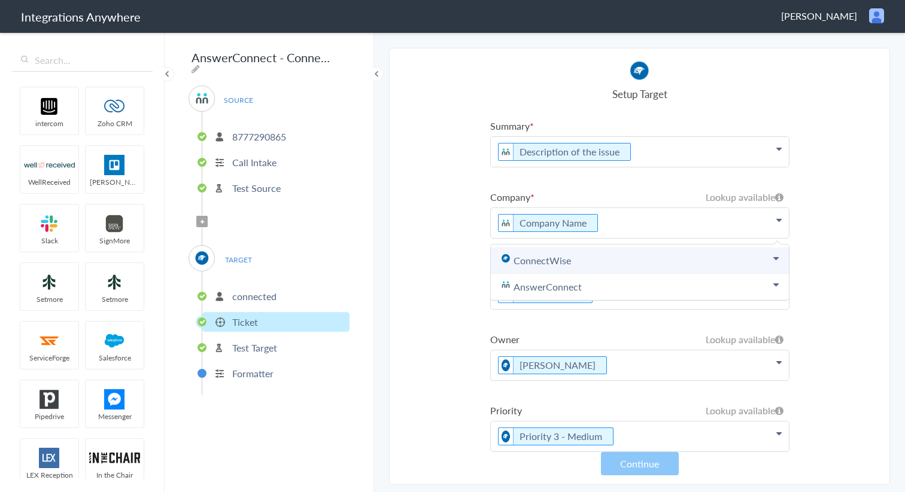
click at [717, 260] on link "ConnectWise" at bounding box center [640, 261] width 298 height 26
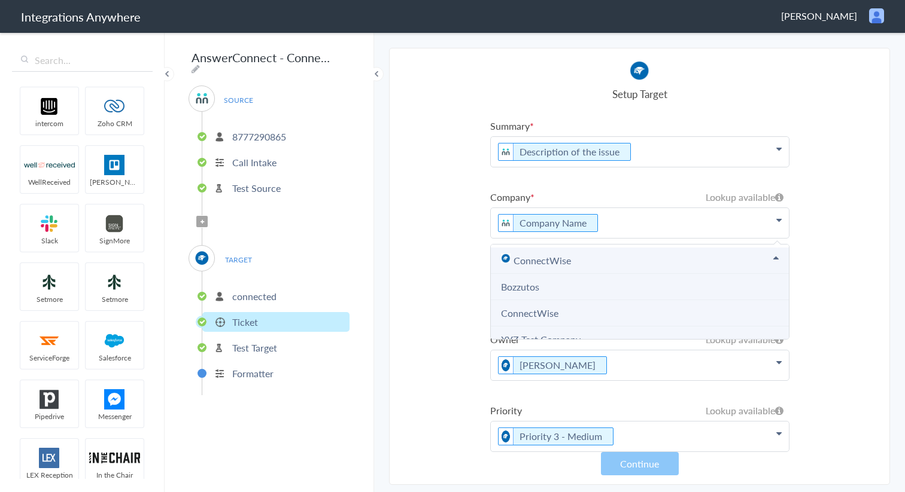
click at [551, 261] on link "ConnectWise" at bounding box center [640, 261] width 298 height 26
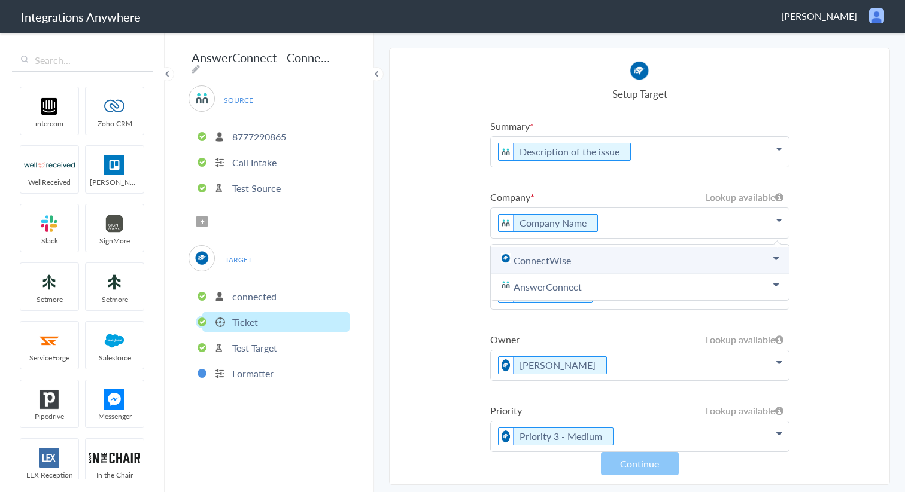
click at [731, 252] on link "ConnectWise" at bounding box center [640, 261] width 298 height 26
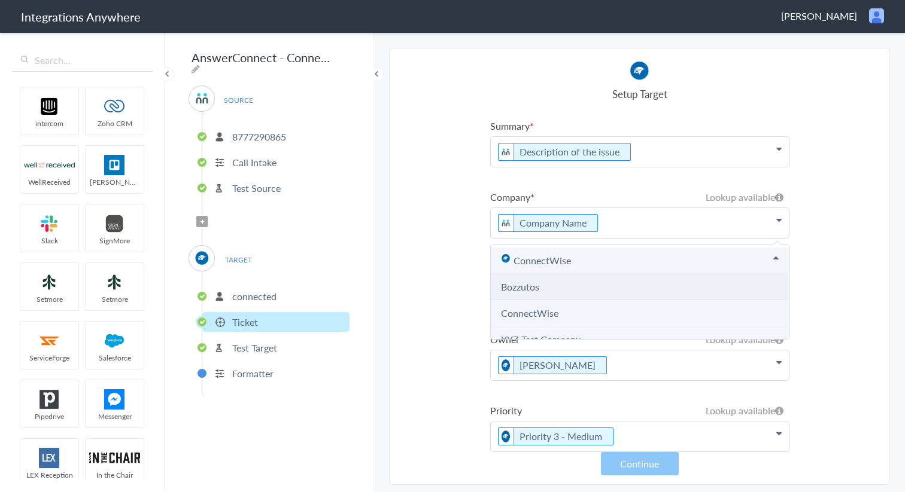
click at [583, 291] on li "Bozzutos" at bounding box center [640, 287] width 298 height 26
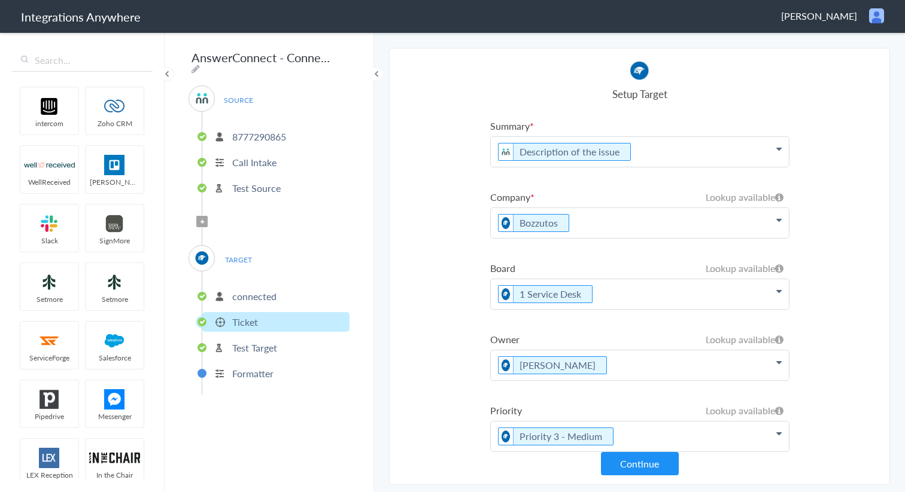
click at [780, 154] on icon at bounding box center [778, 149] width 5 height 10
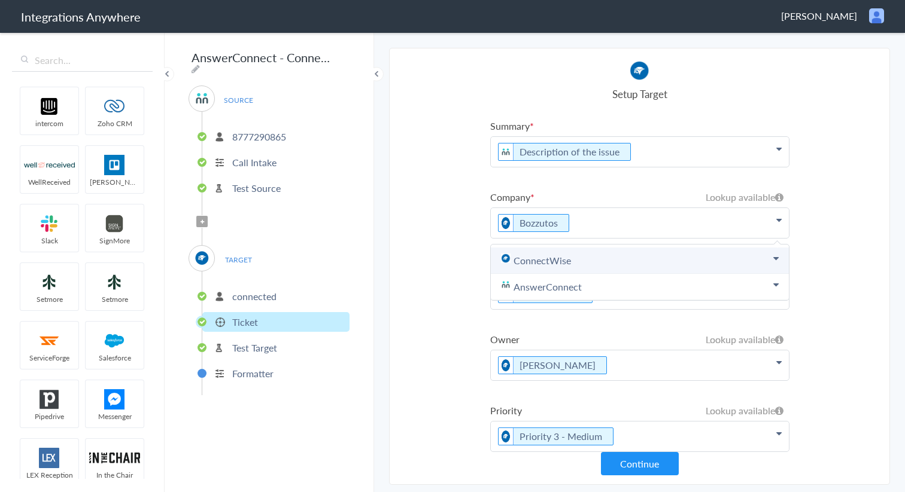
click at [773, 260] on icon at bounding box center [775, 259] width 5 height 10
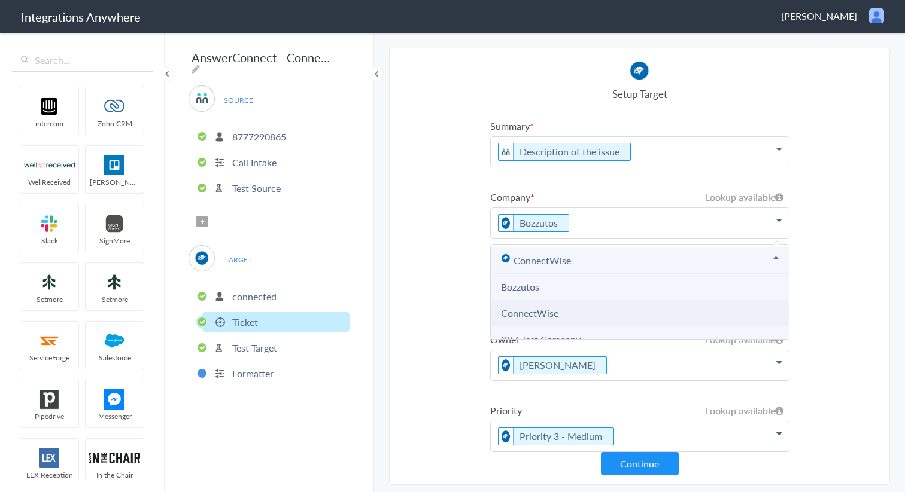
click at [686, 316] on li "ConnectWise" at bounding box center [640, 313] width 298 height 26
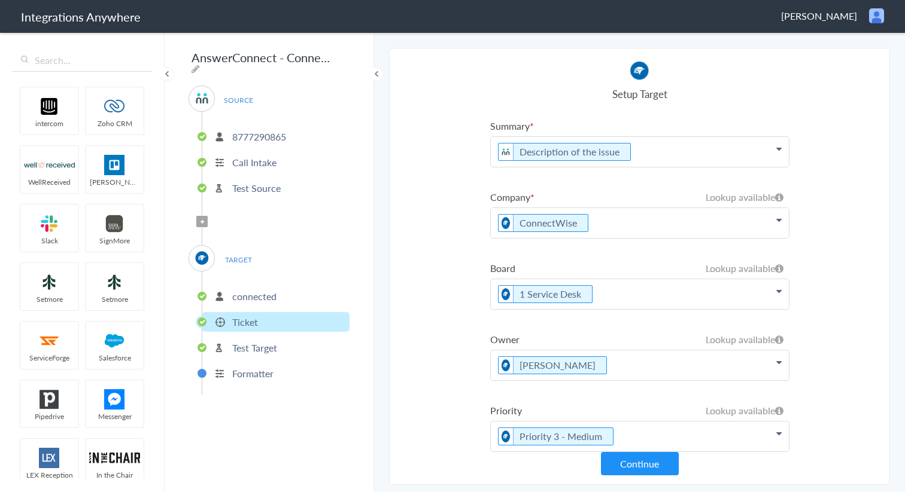
click at [780, 154] on icon at bounding box center [778, 149] width 5 height 10
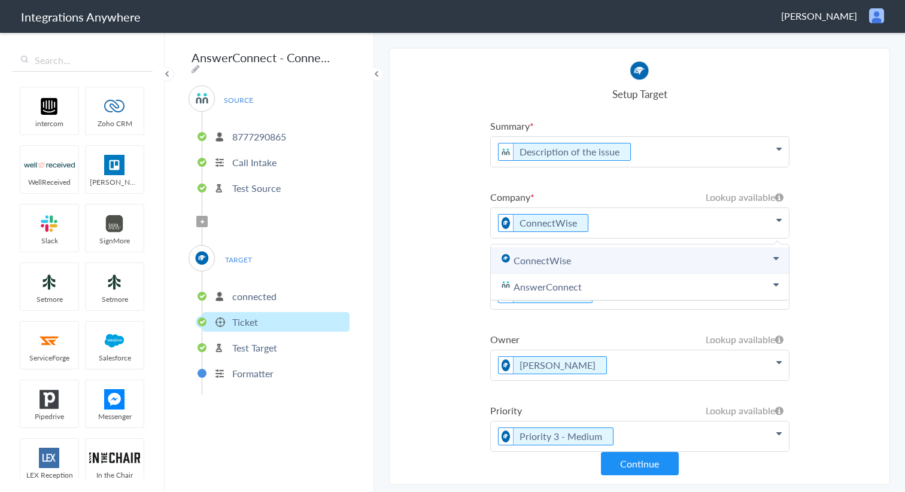
click at [731, 260] on link "ConnectWise" at bounding box center [640, 261] width 298 height 26
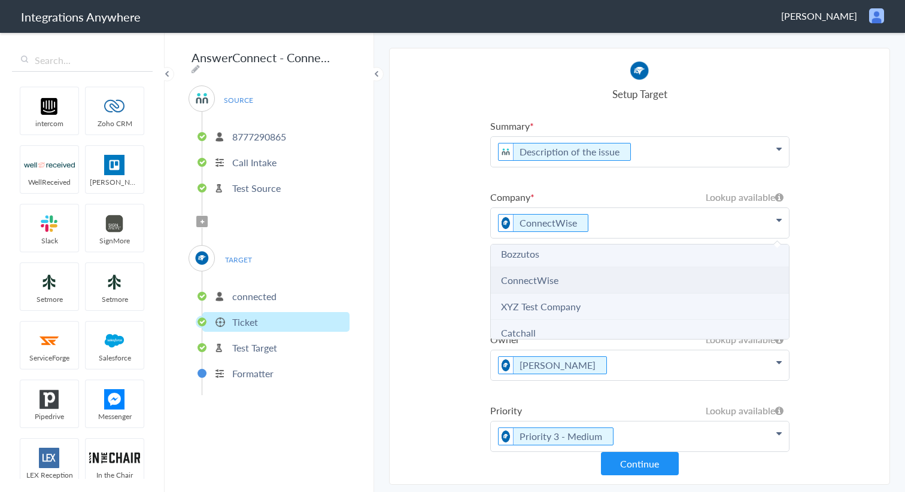
scroll to position [16, 0]
click at [653, 281] on li "Bozzutos" at bounding box center [640, 271] width 298 height 26
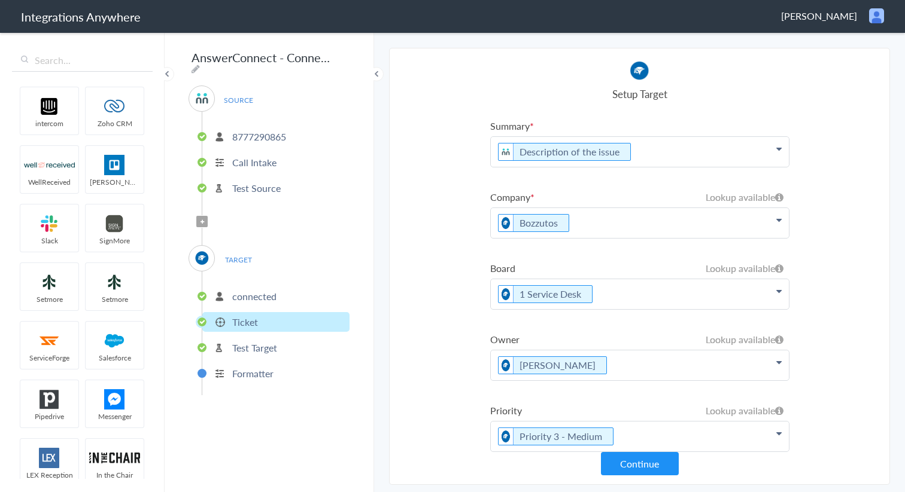
click at [777, 154] on icon at bounding box center [778, 149] width 5 height 10
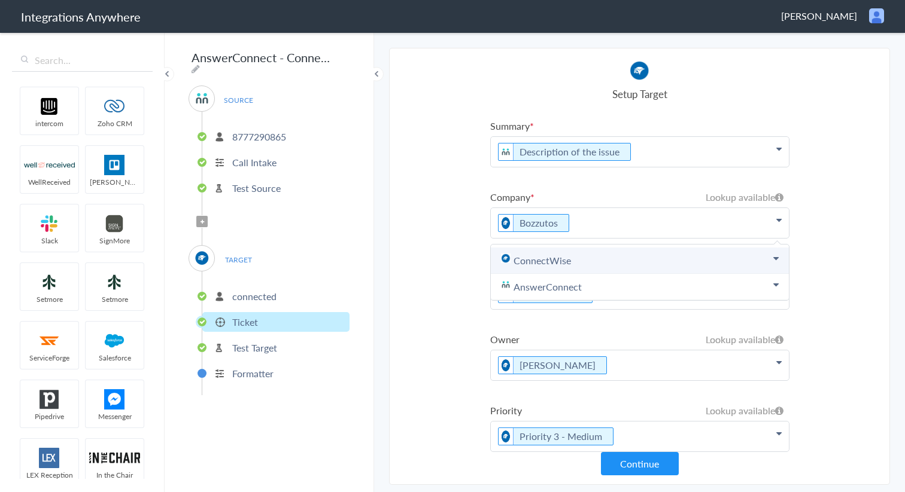
click at [667, 261] on link "ConnectWise" at bounding box center [640, 261] width 298 height 26
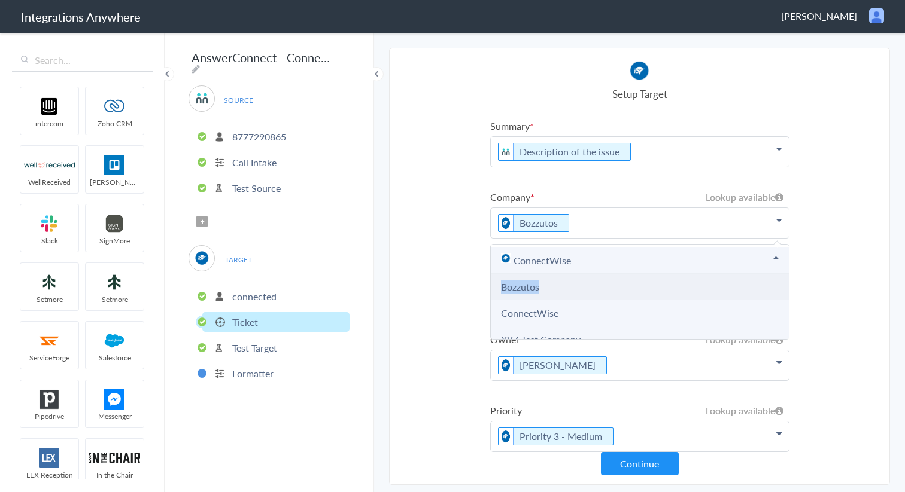
drag, startPoint x: 556, startPoint y: 290, endPoint x: 500, endPoint y: 290, distance: 55.6
click at [500, 290] on li "Bozzutos" at bounding box center [640, 287] width 298 height 26
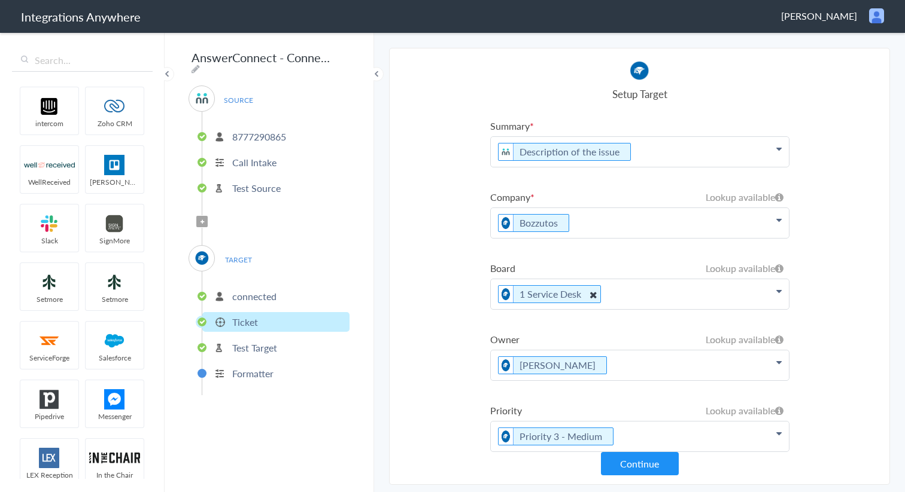
copy link "Bozzutos"
click at [773, 167] on p "Bozzutos" at bounding box center [640, 152] width 298 height 30
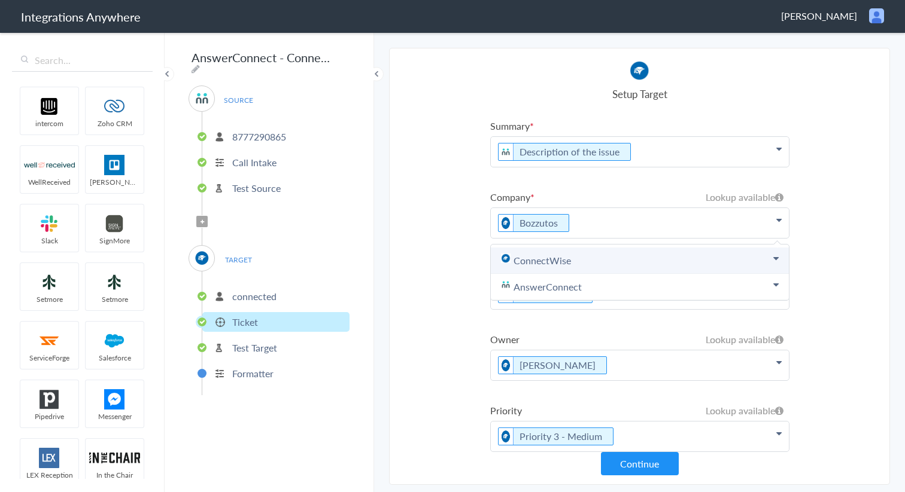
click at [653, 268] on link "ConnectWise" at bounding box center [640, 261] width 298 height 26
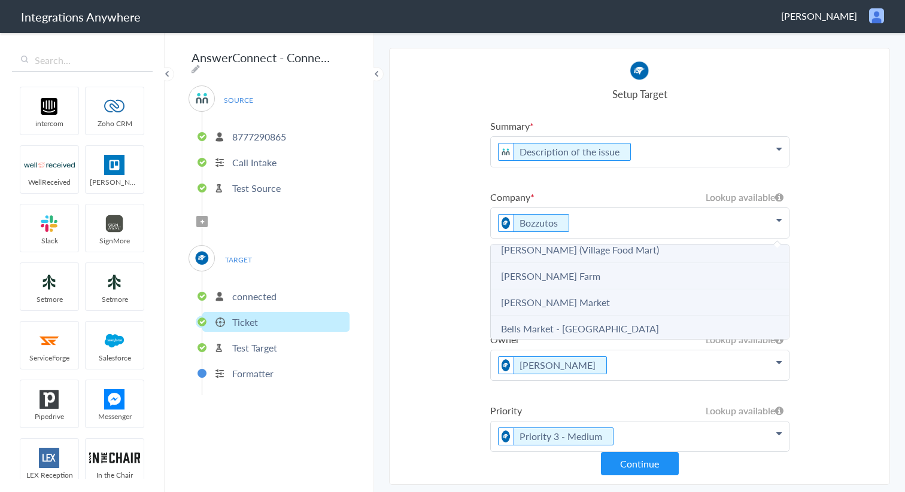
scroll to position [659, 0]
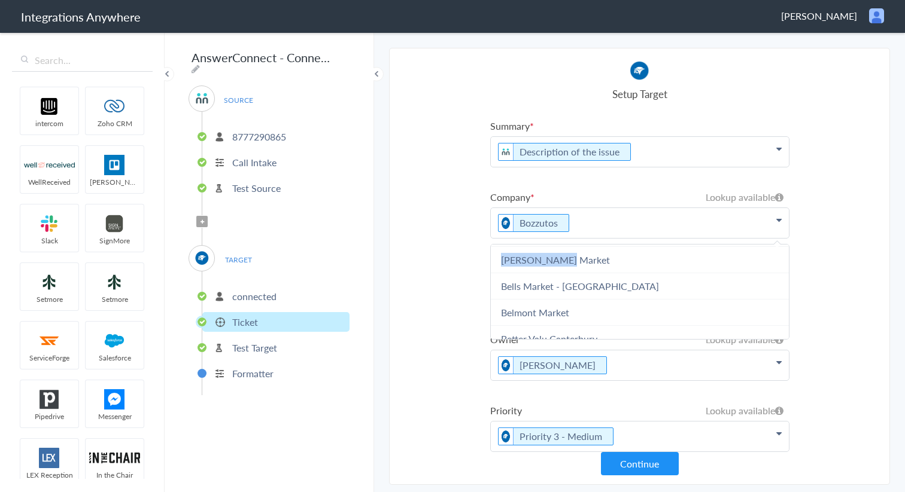
drag, startPoint x: 562, startPoint y: 260, endPoint x: 501, endPoint y: 263, distance: 61.7
click at [501, 262] on li "Bell's Market" at bounding box center [640, 260] width 298 height 26
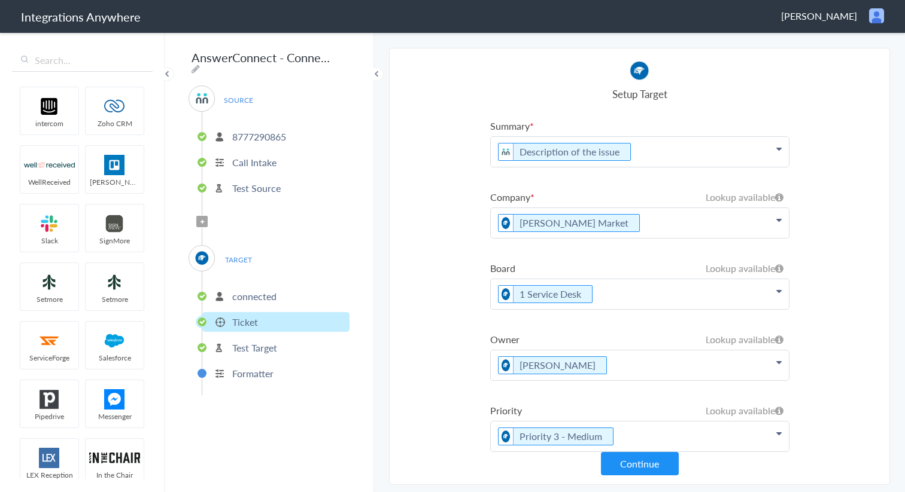
click at [775, 167] on p "Bell's Market" at bounding box center [640, 152] width 298 height 30
click at [778, 154] on icon at bounding box center [778, 149] width 5 height 10
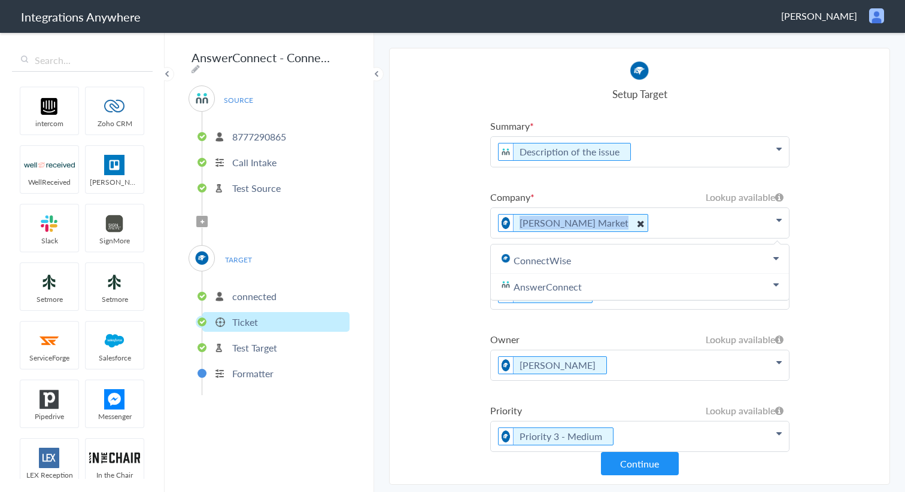
drag, startPoint x: 573, startPoint y: 223, endPoint x: 519, endPoint y: 223, distance: 53.8
click at [519, 223] on li "Bell's Market" at bounding box center [573, 223] width 150 height 18
copy link "Bell's Market"
click at [777, 154] on icon at bounding box center [778, 149] width 5 height 10
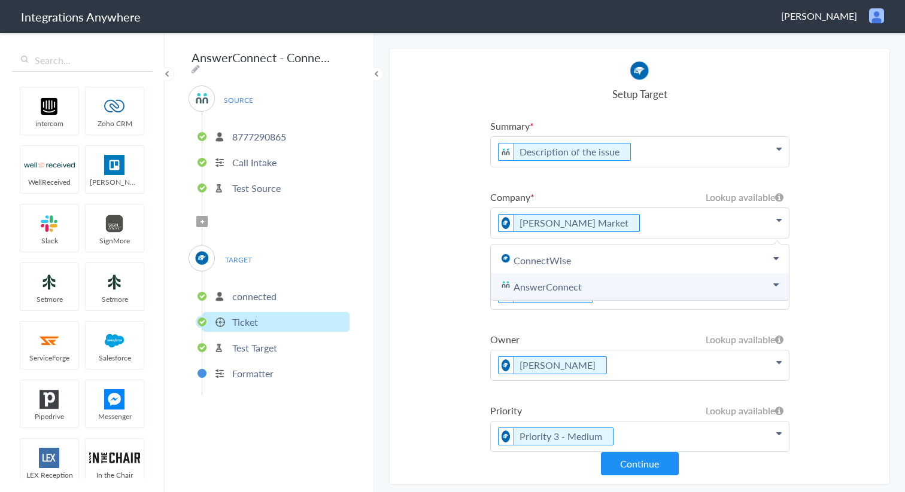
click at [773, 290] on link "AnswerConnect" at bounding box center [640, 287] width 298 height 26
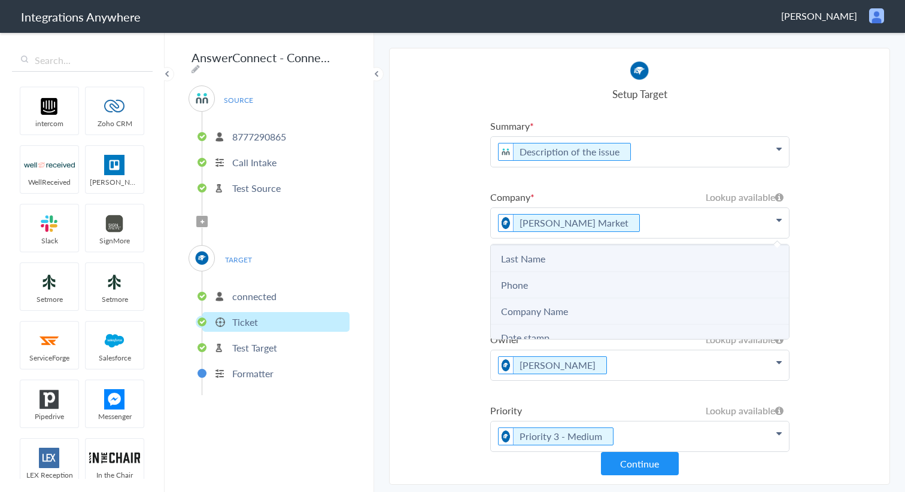
scroll to position [96, 0]
click at [651, 301] on Name "Company Name" at bounding box center [640, 296] width 298 height 26
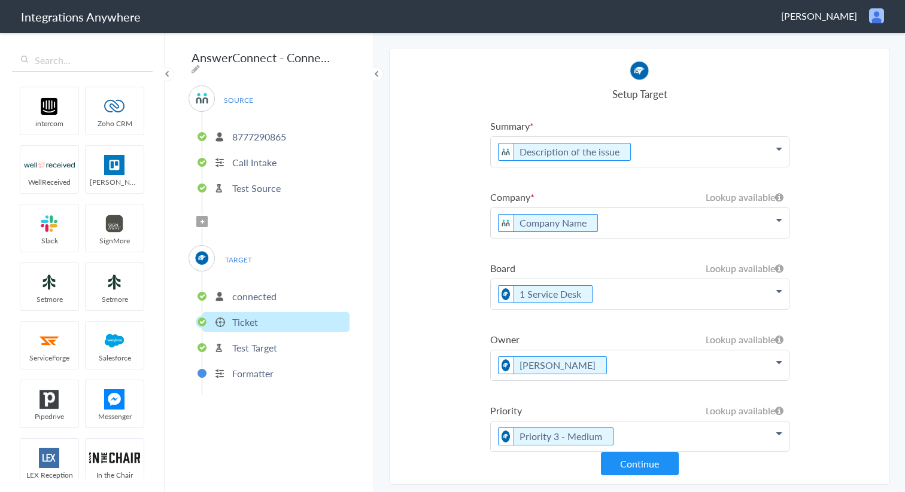
click at [857, 307] on section "Select Account 8777290865 Rename Delete (an hour ago) + connect Continue Setup …" at bounding box center [639, 266] width 501 height 437
click at [670, 465] on button "Continue" at bounding box center [640, 463] width 78 height 23
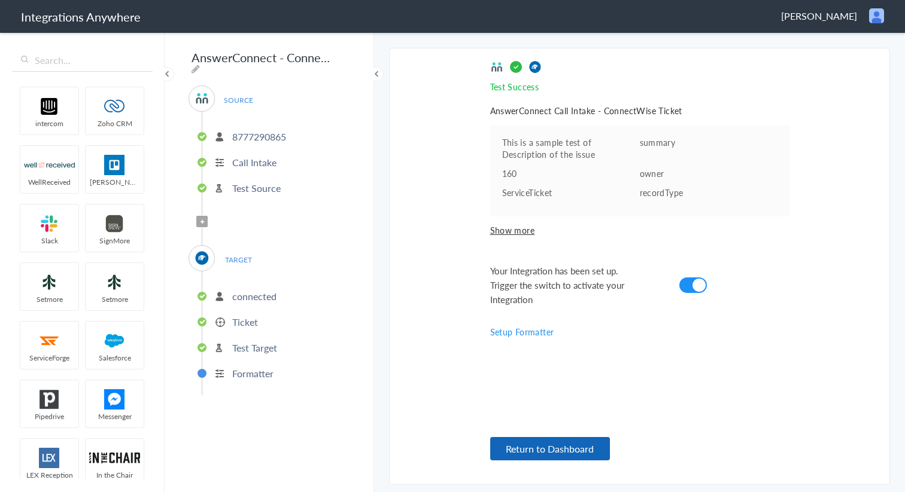
click at [589, 454] on button "Return to Dashboard" at bounding box center [550, 448] width 120 height 23
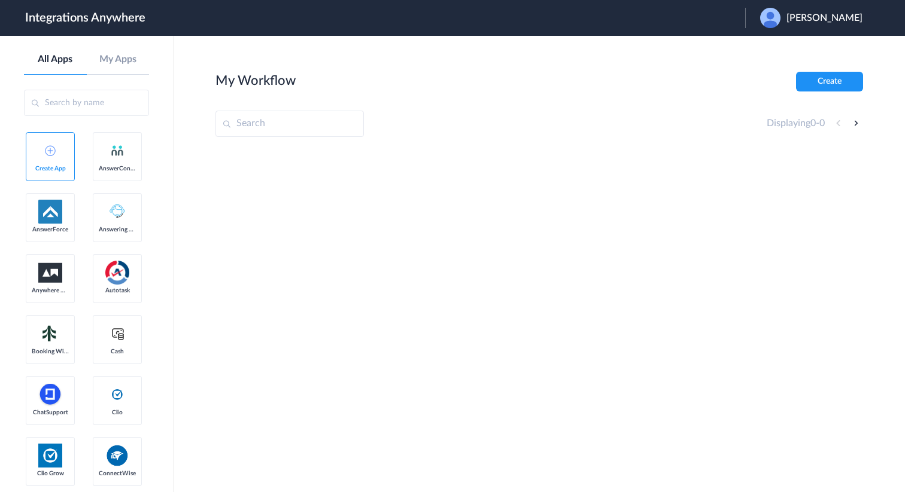
click at [808, 21] on span "[PERSON_NAME]" at bounding box center [824, 18] width 76 height 11
click at [779, 48] on link "Logout" at bounding box center [766, 48] width 25 height 8
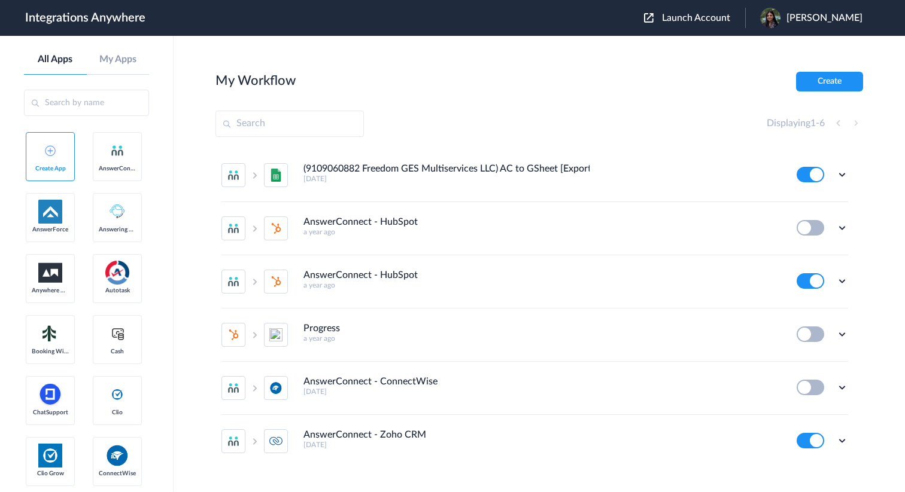
click at [708, 17] on span "Launch Account" at bounding box center [696, 18] width 68 height 10
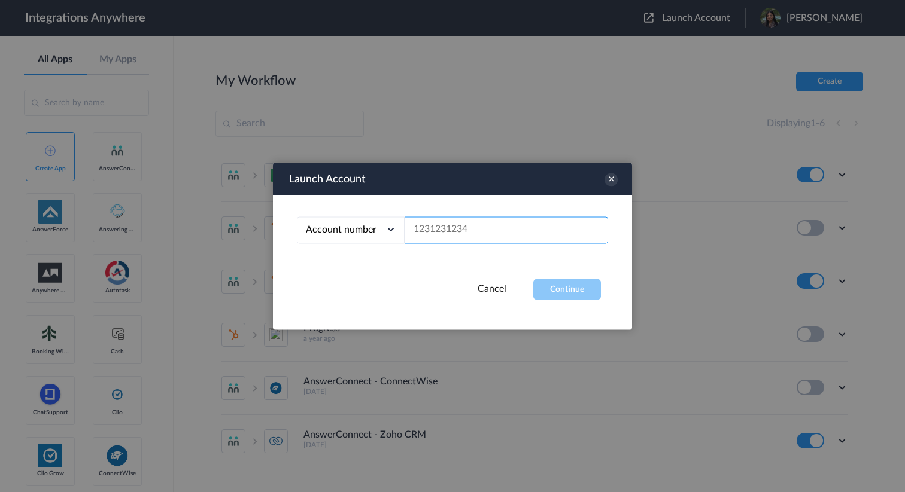
click at [463, 223] on input "text" at bounding box center [505, 230] width 203 height 27
paste input "8777290865"
type input "8777290865"
click at [535, 285] on button "Continue" at bounding box center [567, 289] width 68 height 21
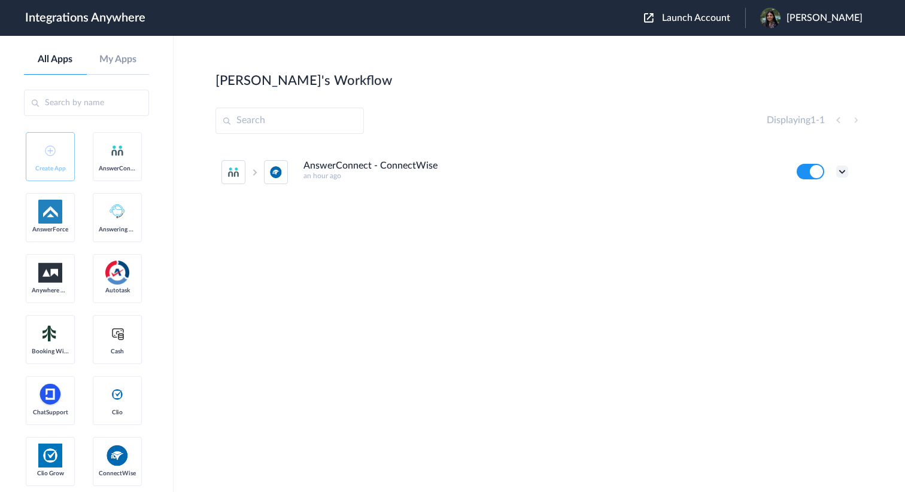
click at [841, 170] on icon at bounding box center [842, 172] width 12 height 12
click at [811, 224] on link "Task history" at bounding box center [807, 221] width 57 height 8
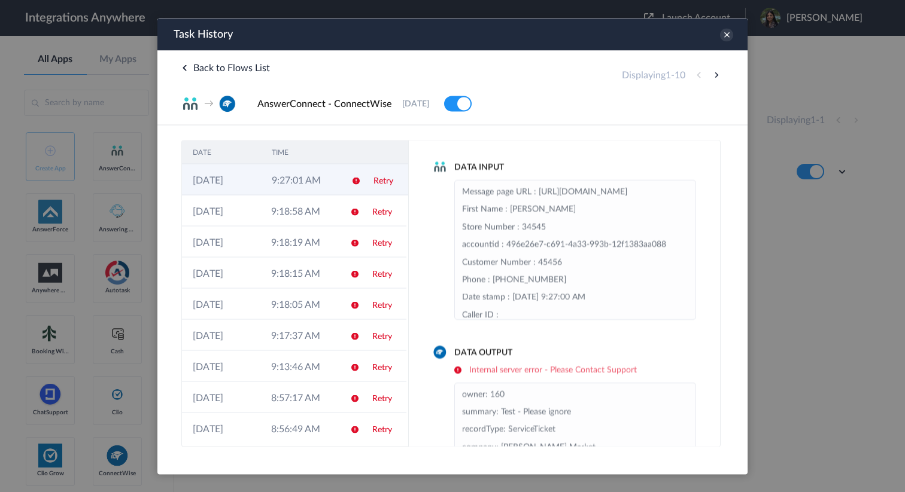
click at [388, 184] on link "Retry" at bounding box center [383, 181] width 20 height 8
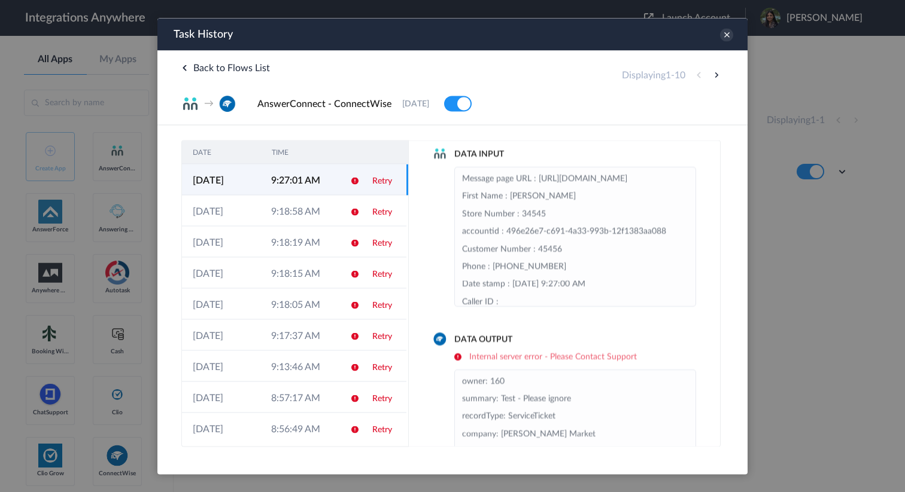
scroll to position [86, 0]
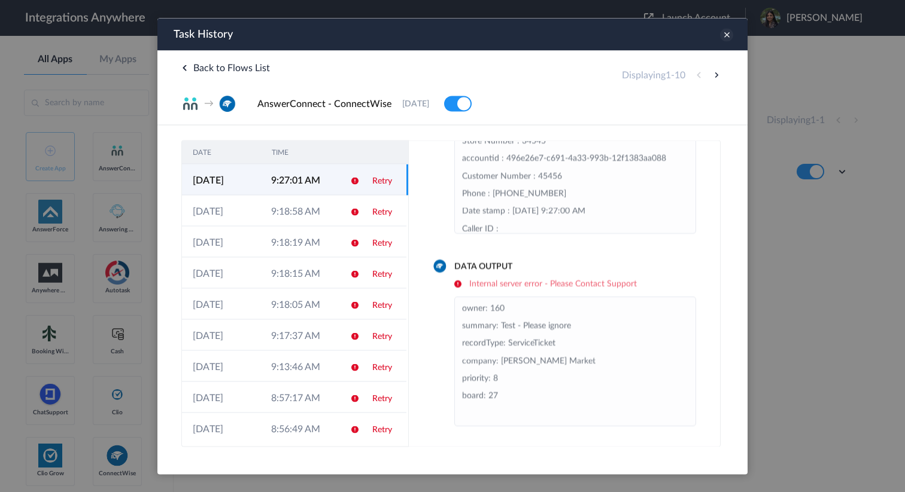
click at [723, 34] on icon at bounding box center [726, 34] width 13 height 13
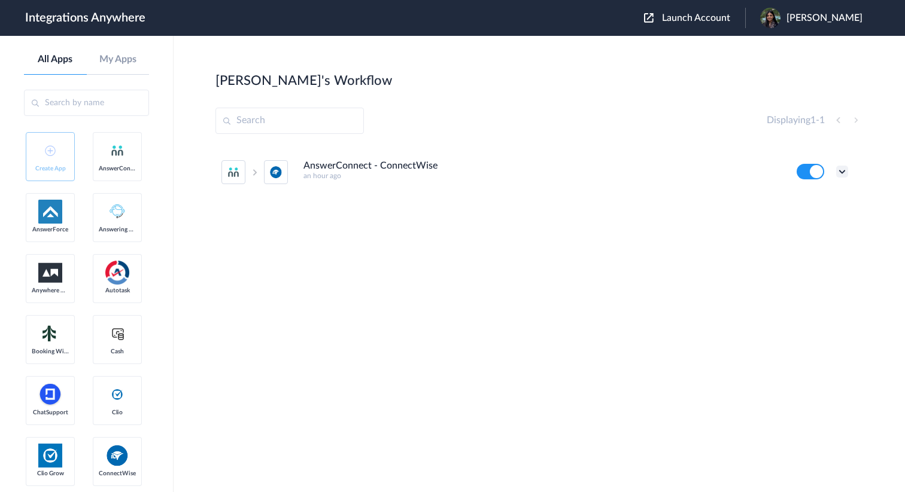
click at [845, 170] on icon at bounding box center [842, 172] width 12 height 12
click at [817, 197] on li "Edit" at bounding box center [809, 199] width 78 height 22
click at [838, 173] on icon at bounding box center [842, 172] width 12 height 12
click at [813, 205] on li "Edit" at bounding box center [809, 199] width 78 height 22
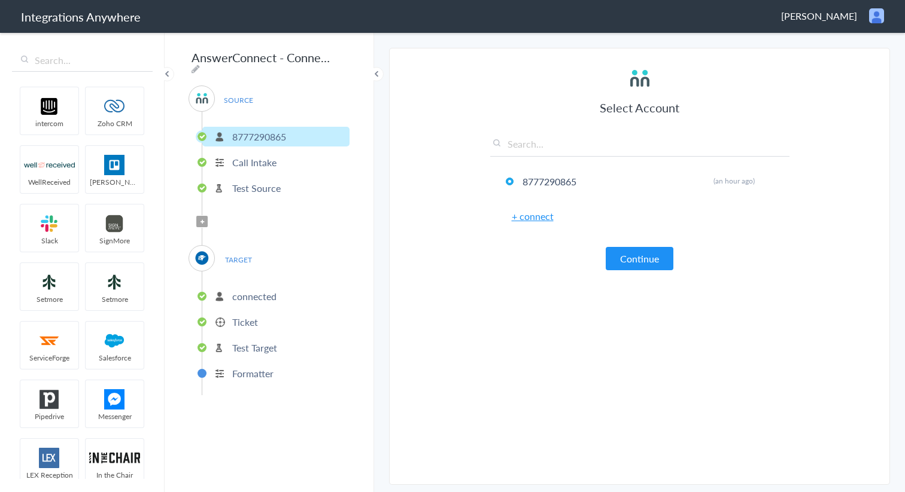
click at [242, 292] on p "connected" at bounding box center [254, 297] width 44 height 14
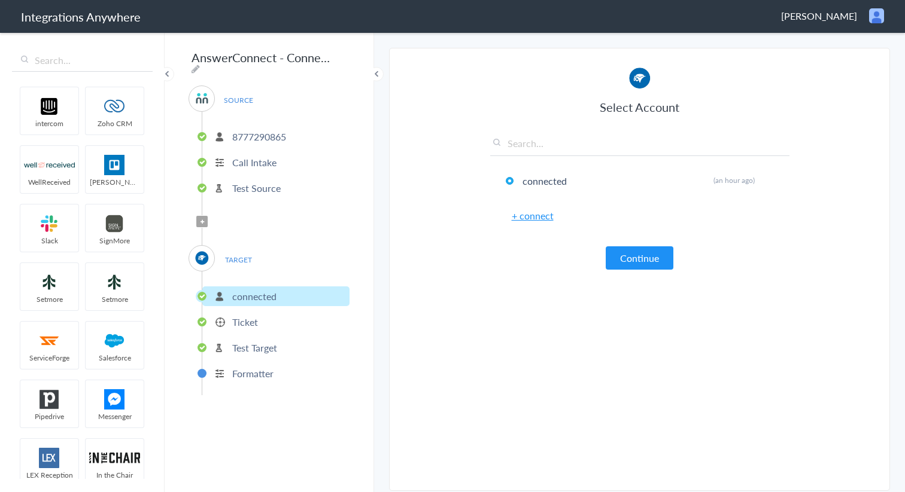
click at [247, 321] on p "Ticket" at bounding box center [245, 322] width 26 height 14
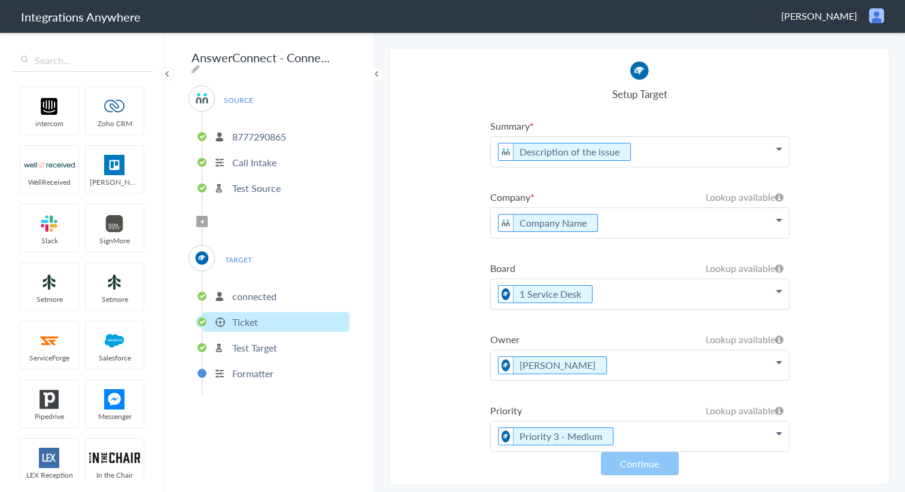
click at [266, 142] on ul "[PHONE_NUMBER] Call Intake Test Source" at bounding box center [276, 161] width 148 height 98
click at [264, 130] on p "8777290865" at bounding box center [259, 137] width 54 height 14
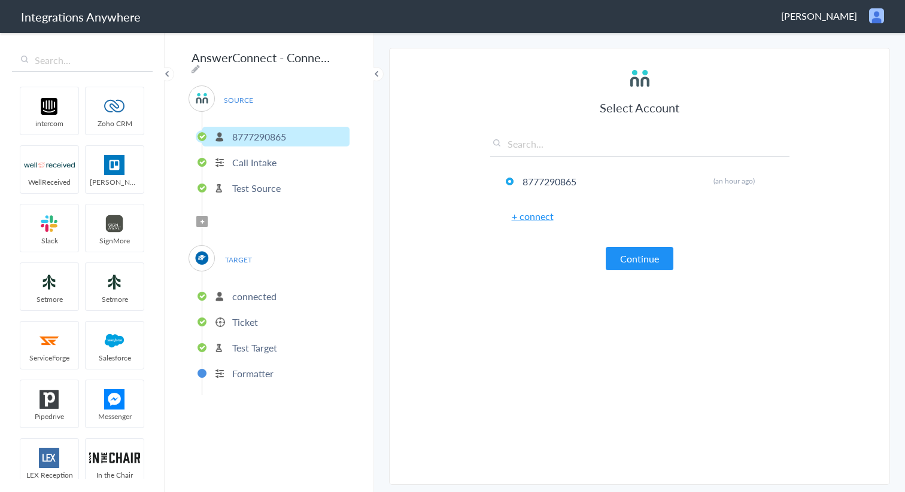
click at [263, 156] on p "Call Intake" at bounding box center [254, 163] width 44 height 14
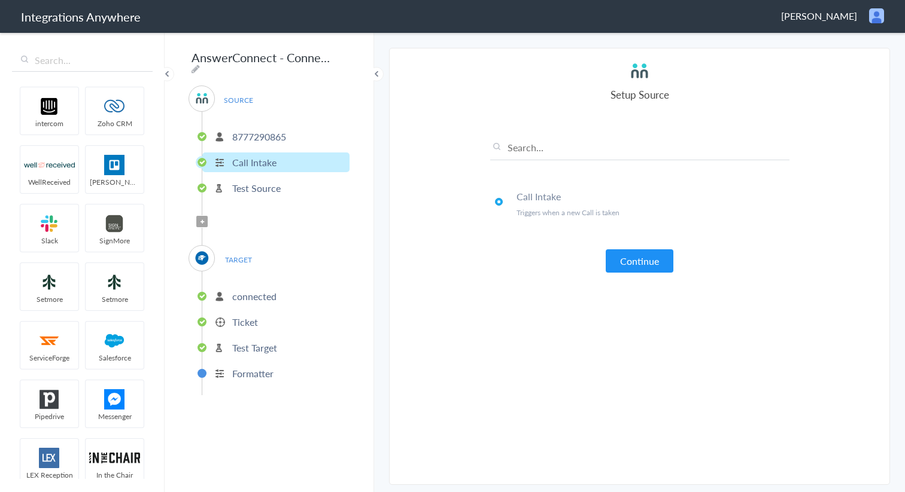
click at [264, 182] on p "Test Source" at bounding box center [256, 188] width 48 height 14
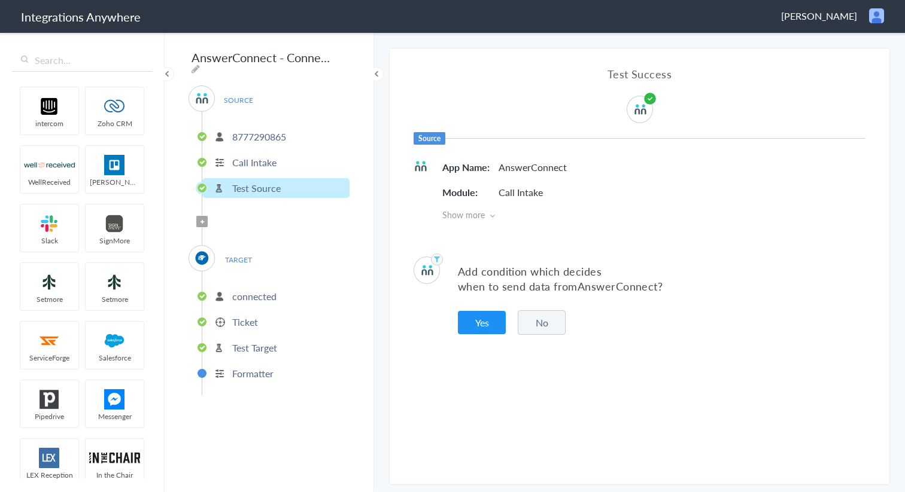
click at [267, 160] on p "Call Intake" at bounding box center [254, 163] width 44 height 14
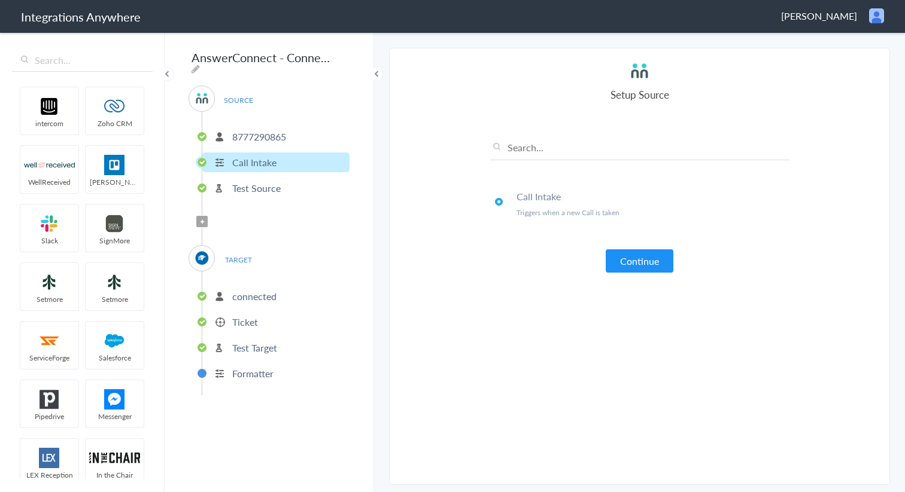
click at [267, 169] on ul "[PHONE_NUMBER] Call Intake Test Source" at bounding box center [276, 161] width 148 height 98
click at [258, 181] on p "Test Source" at bounding box center [256, 188] width 48 height 14
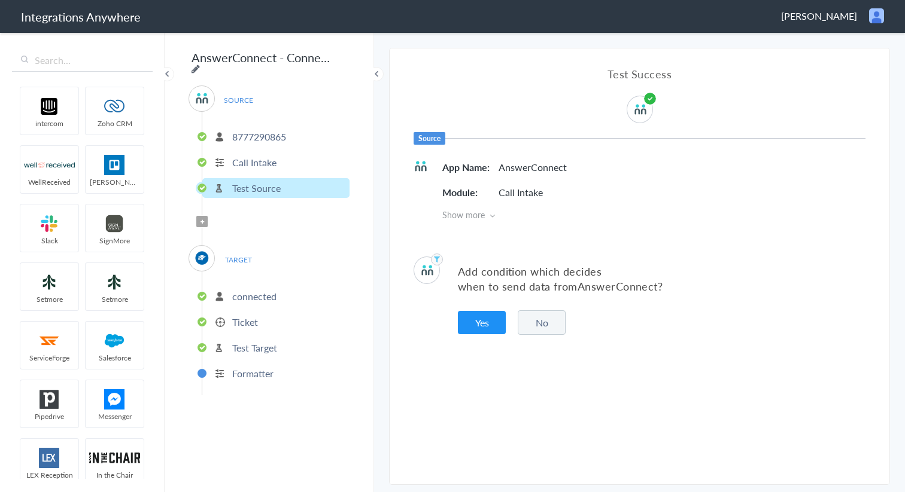
click at [200, 64] on icon at bounding box center [195, 69] width 8 height 10
type input "AnswerConnect - ConnectWise"
drag, startPoint x: 249, startPoint y: 54, endPoint x: 317, endPoint y: 57, distance: 67.7
click at [318, 57] on input "AnswerConnect - ConnectWise" at bounding box center [262, 57] width 148 height 23
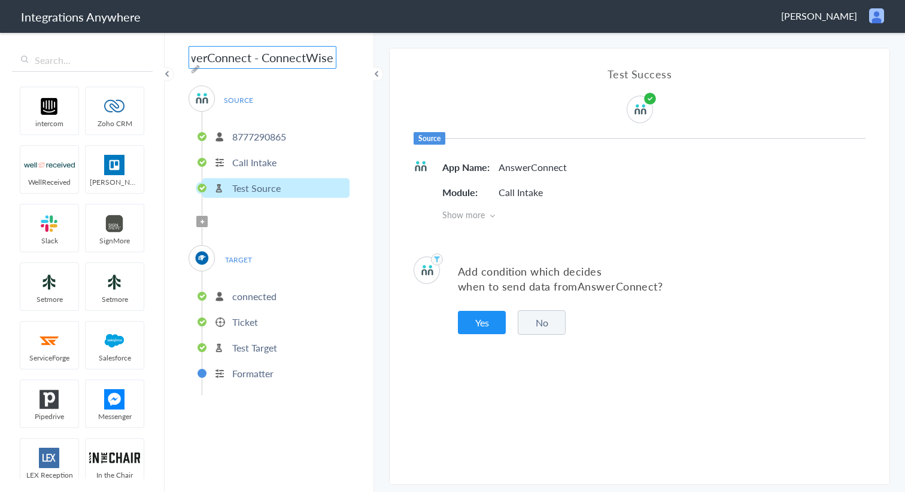
click at [360, 318] on div "AnswerConnect - ConnectWise SOURCE 8777290865 Call Intake Test Source Filter Ap…" at bounding box center [269, 261] width 209 height 461
click at [267, 299] on p "connected" at bounding box center [254, 297] width 44 height 14
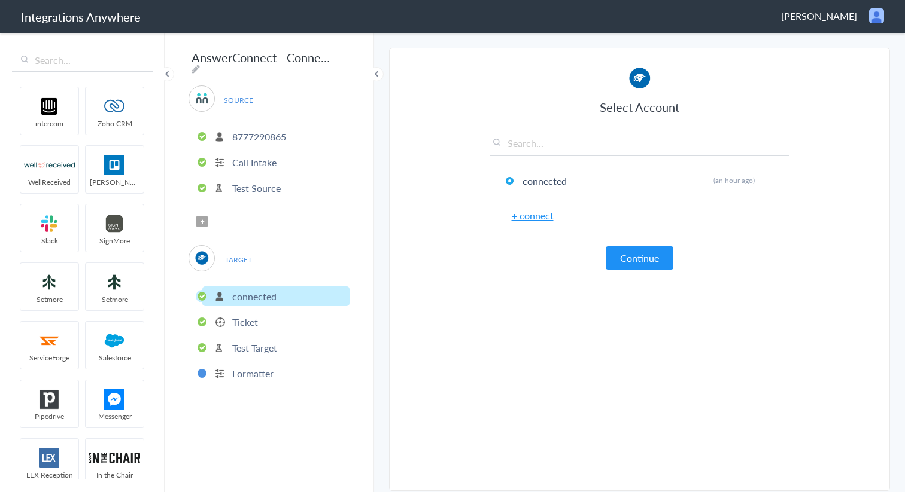
click at [248, 316] on p "Ticket" at bounding box center [245, 322] width 26 height 14
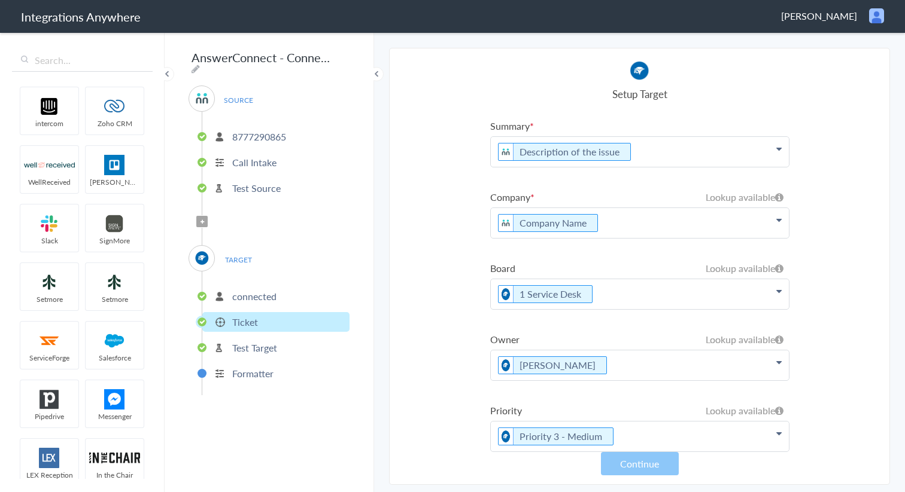
click at [281, 373] on li "Formatter" at bounding box center [275, 374] width 147 height 20
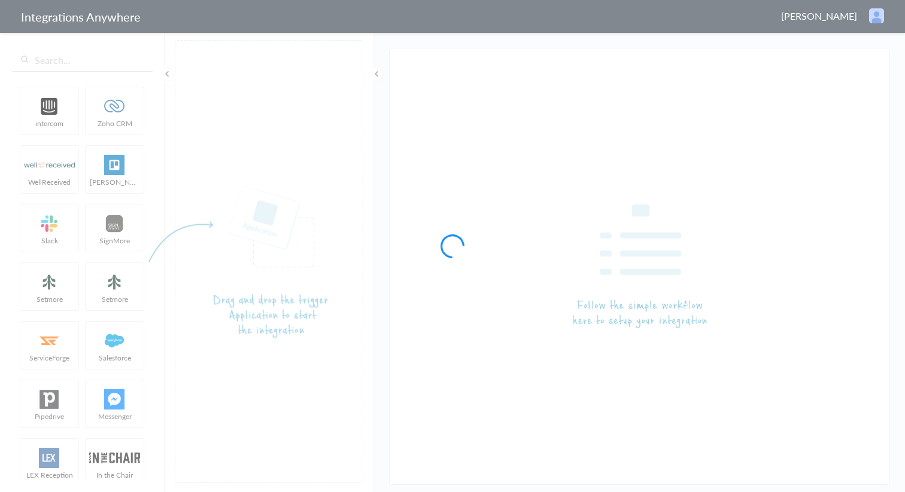
type input "AnswerConnect - ConnectWise"
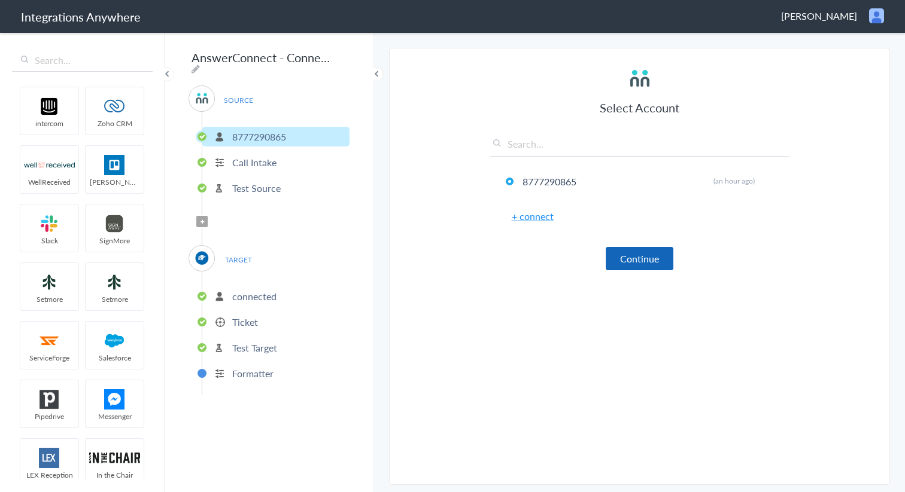
click at [640, 260] on button "Continue" at bounding box center [640, 258] width 68 height 23
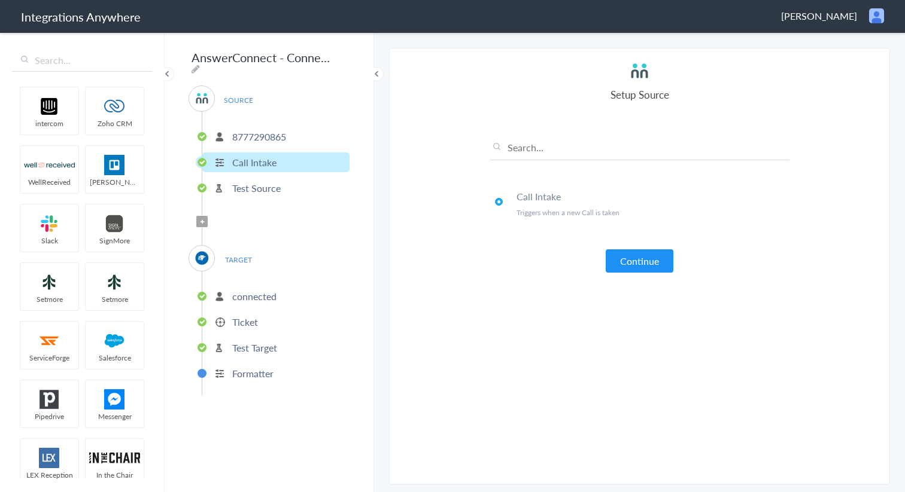
click at [640, 260] on button "Continue" at bounding box center [640, 261] width 68 height 23
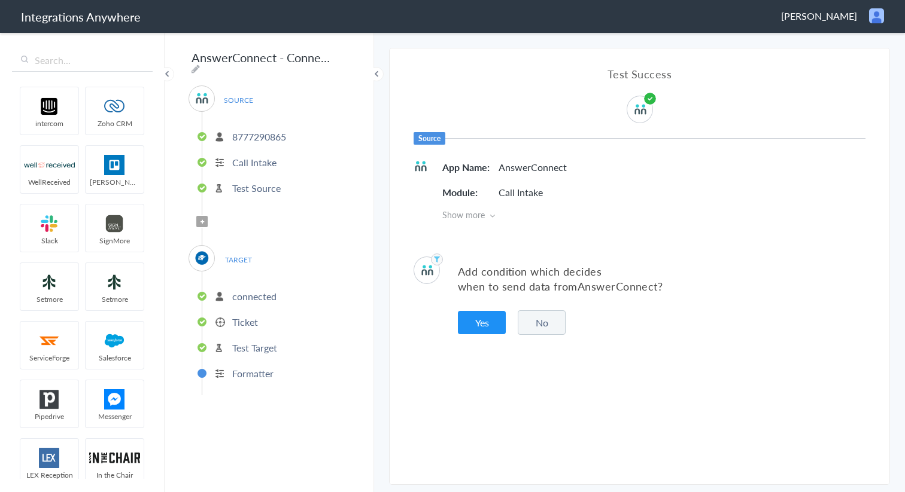
click at [545, 327] on button "No" at bounding box center [542, 323] width 48 height 25
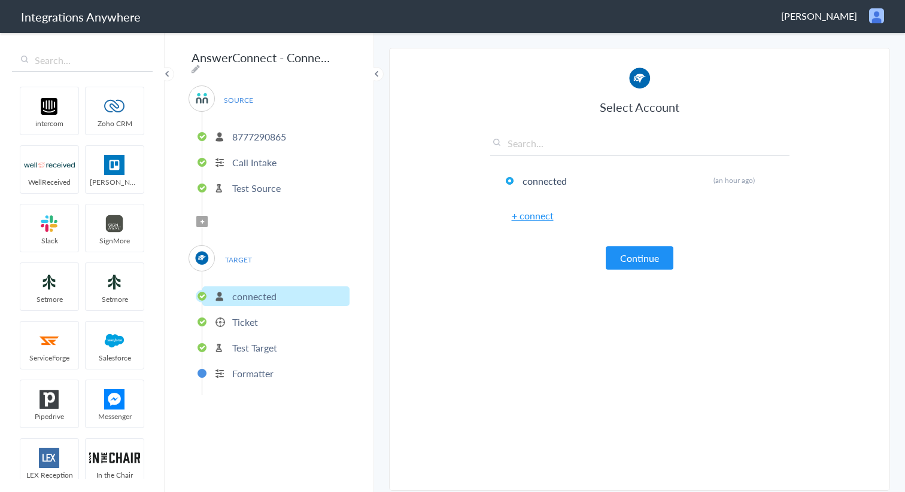
click at [643, 272] on article "Select Account connected Rename Delete (an hour ago) + connect Continue Setup T…" at bounding box center [639, 272] width 299 height 412
click at [640, 260] on button "Continue" at bounding box center [640, 258] width 68 height 23
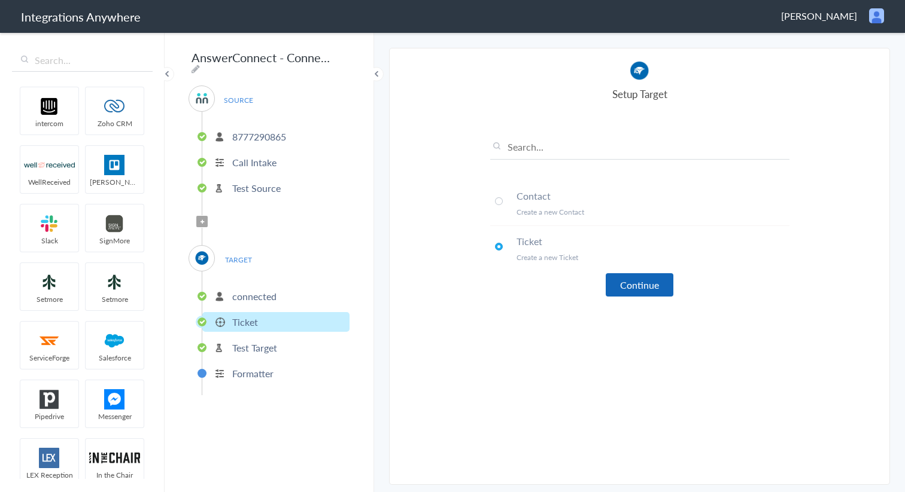
click at [629, 279] on button "Continue" at bounding box center [640, 284] width 68 height 23
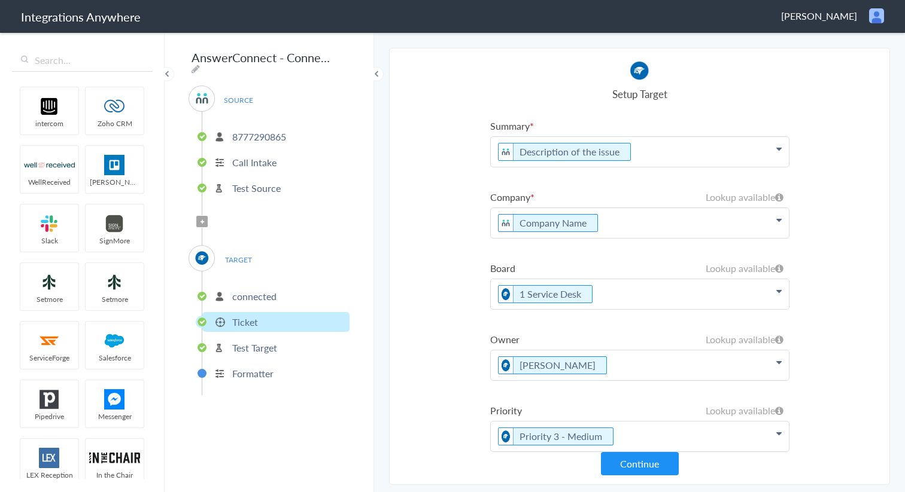
click at [778, 154] on icon at bounding box center [778, 149] width 5 height 10
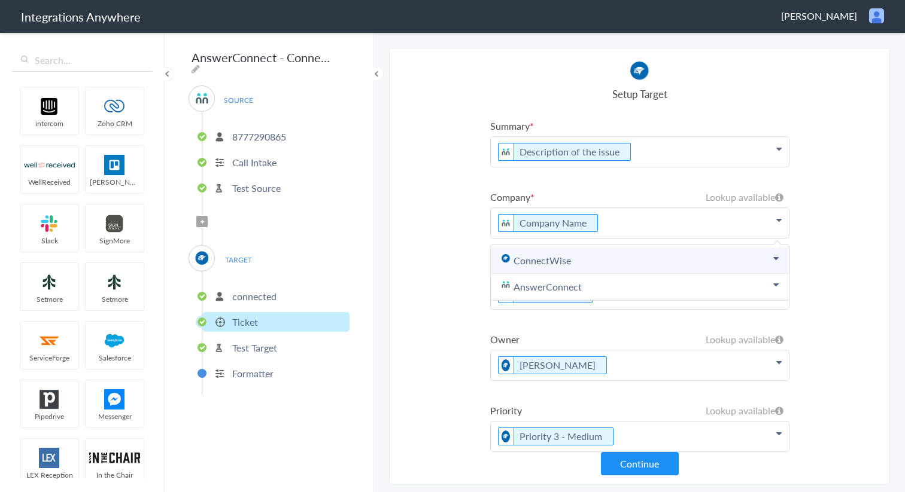
click at [643, 265] on link "ConnectWise" at bounding box center [640, 261] width 298 height 26
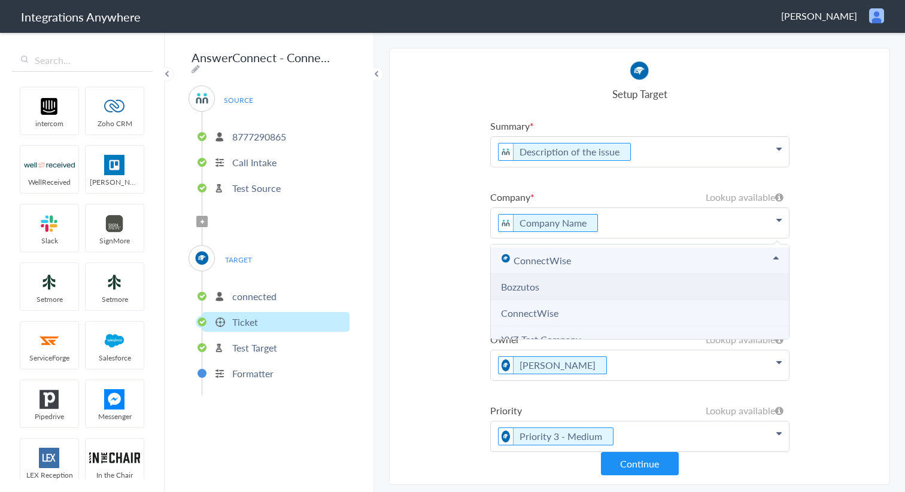
click at [570, 291] on li "Bozzutos" at bounding box center [640, 287] width 298 height 26
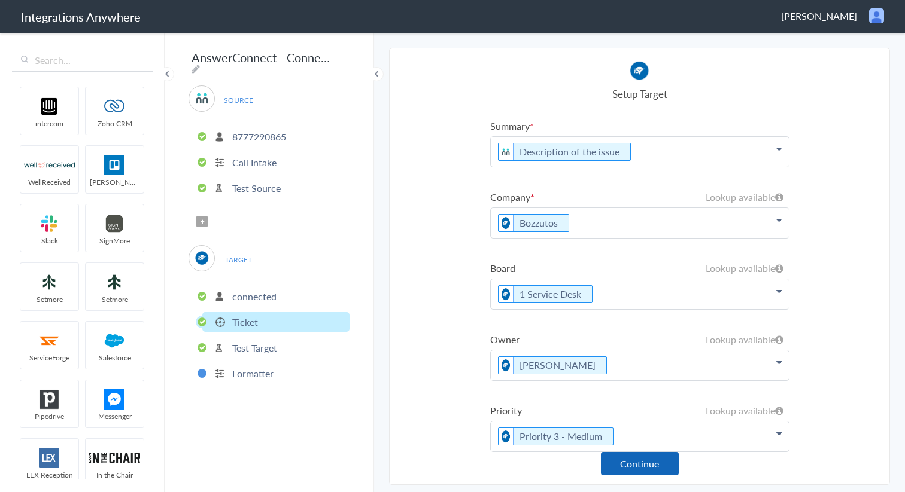
click at [645, 470] on button "Continue" at bounding box center [640, 463] width 78 height 23
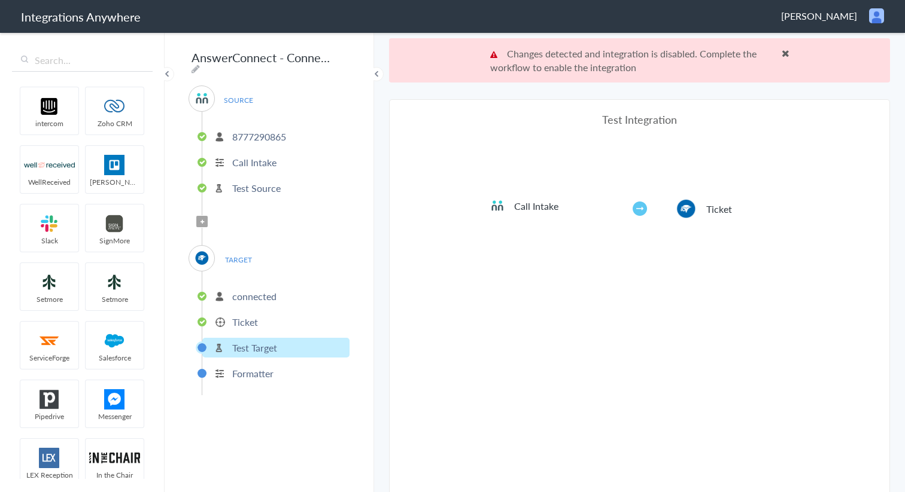
scroll to position [44, 0]
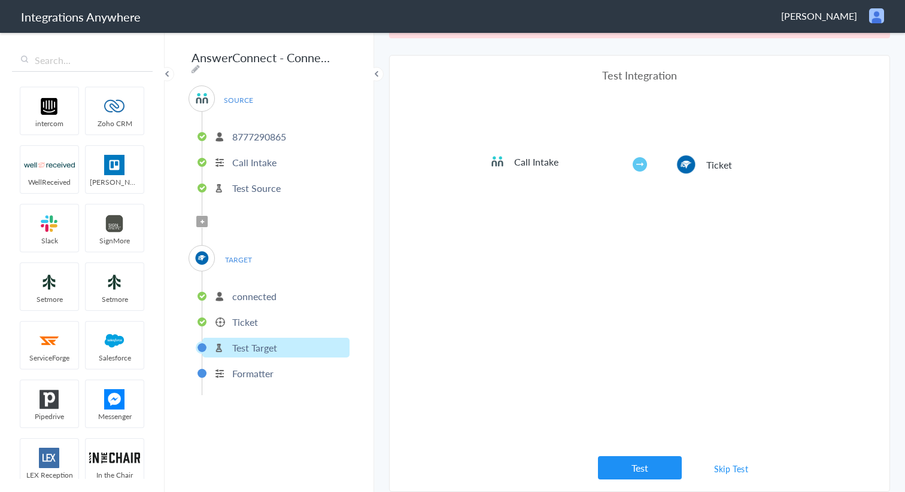
click at [645, 470] on button "Test" at bounding box center [640, 468] width 84 height 23
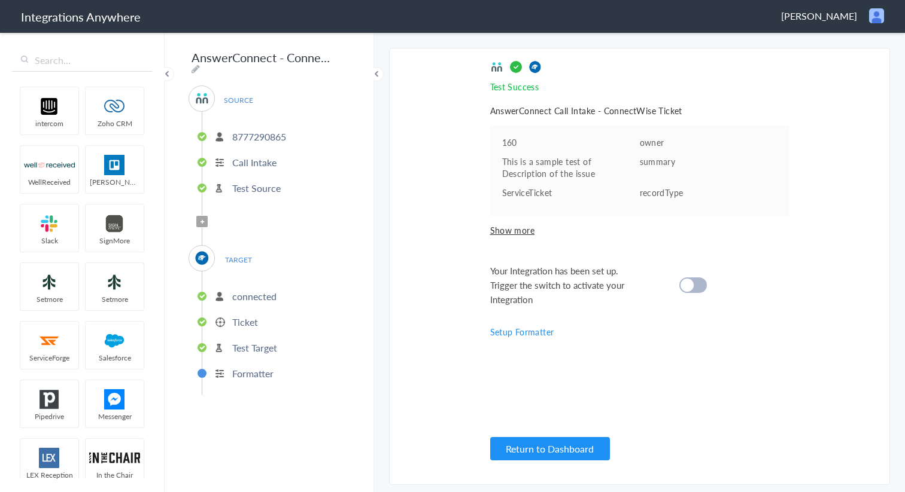
scroll to position [0, 0]
click at [683, 283] on cite at bounding box center [686, 285] width 13 height 13
click at [575, 449] on button "Return to Dashboard" at bounding box center [550, 448] width 120 height 23
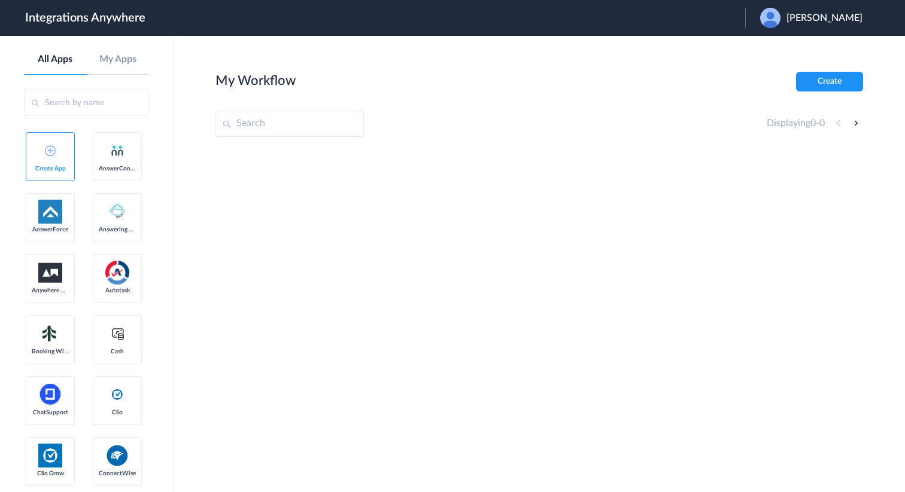
click at [813, 13] on span "[PERSON_NAME]" at bounding box center [824, 18] width 76 height 11
click at [792, 52] on li "Logout" at bounding box center [809, 49] width 129 height 22
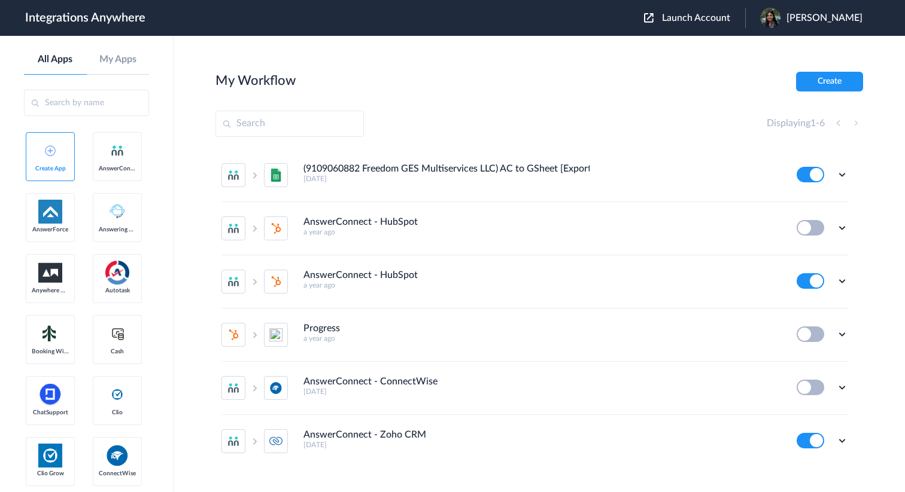
click at [722, 20] on span "Launch Account" at bounding box center [696, 18] width 68 height 10
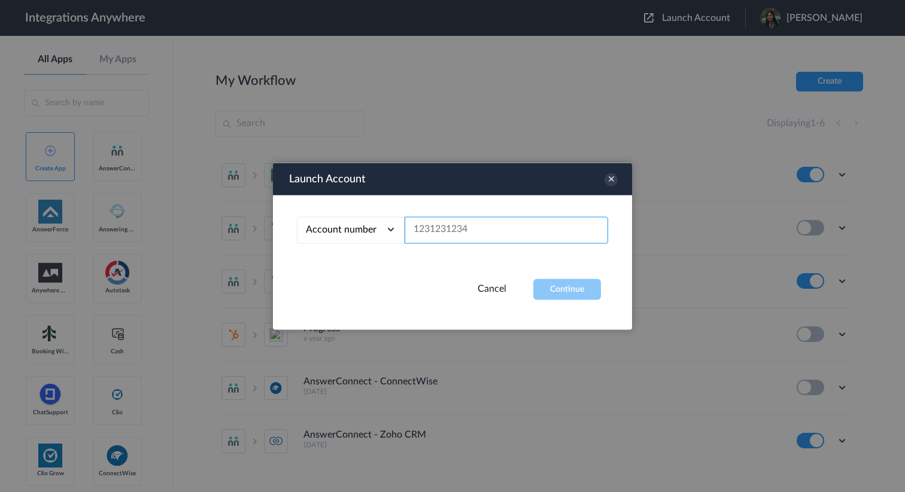
click at [461, 226] on input "text" at bounding box center [505, 230] width 203 height 27
paste input "8777290865"
type input "8777290865"
click at [548, 285] on button "Continue" at bounding box center [567, 289] width 68 height 21
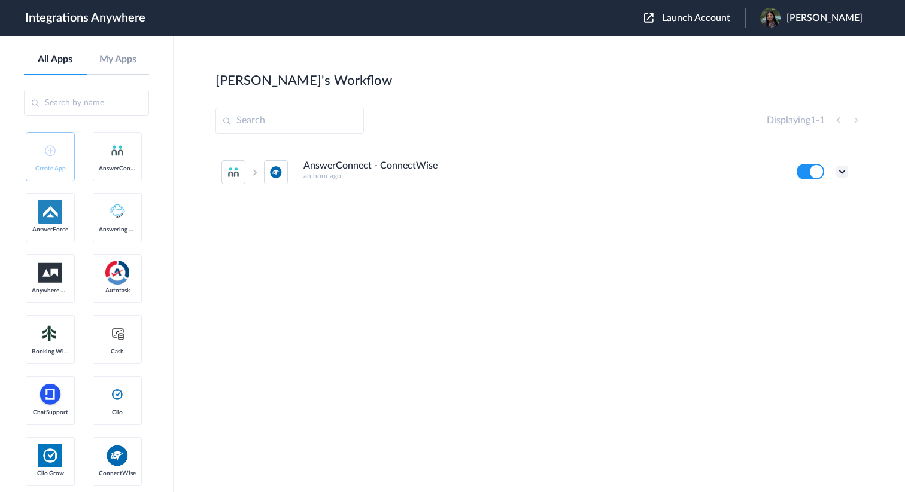
click at [841, 169] on icon at bounding box center [842, 172] width 12 height 12
click at [816, 203] on li "Edit" at bounding box center [809, 199] width 78 height 22
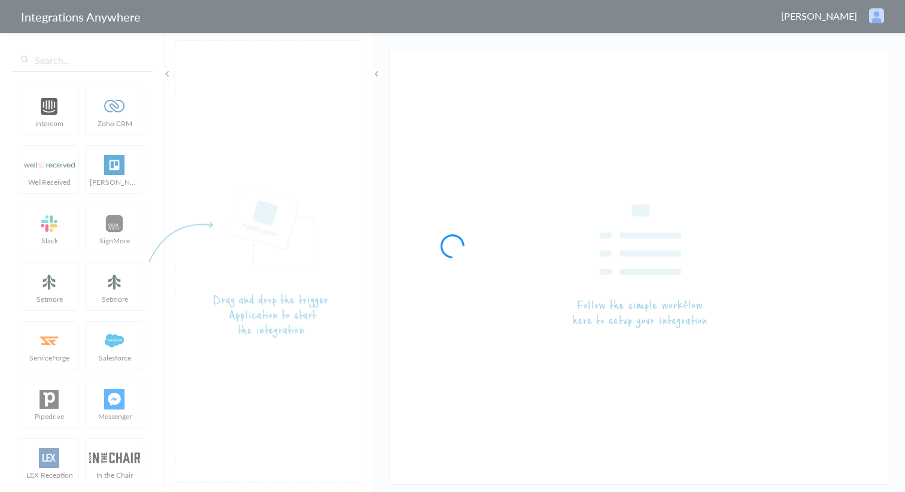
type input "AnswerConnect - ConnectWise"
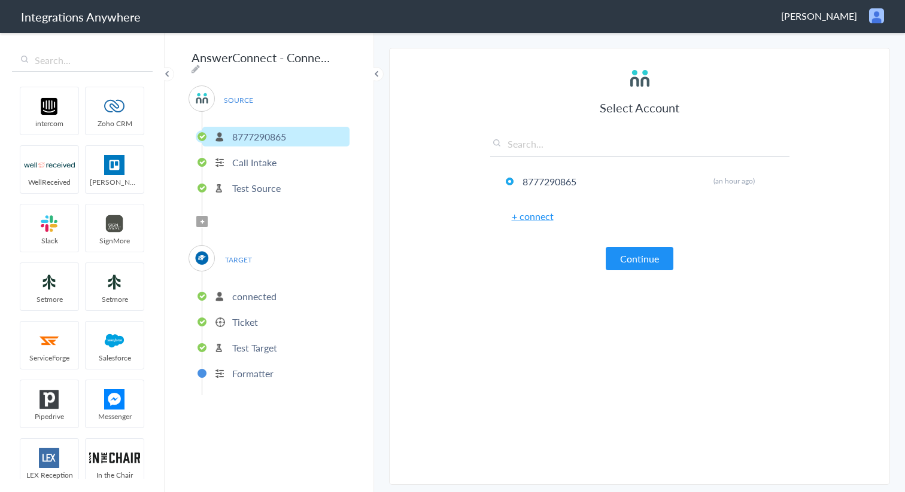
click at [264, 294] on p "connected" at bounding box center [254, 297] width 44 height 14
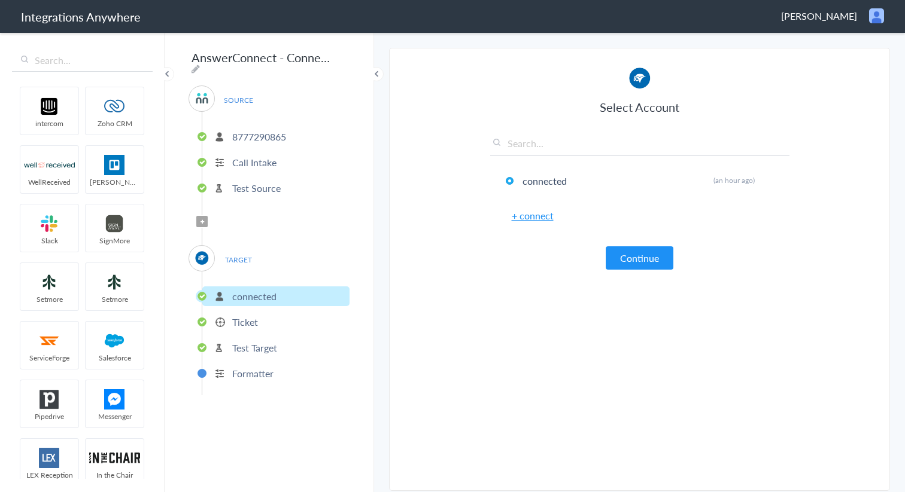
click at [265, 357] on ul "connected Ticket Test Target Formatter" at bounding box center [276, 334] width 148 height 124
click at [265, 368] on p "Formatter" at bounding box center [252, 374] width 41 height 14
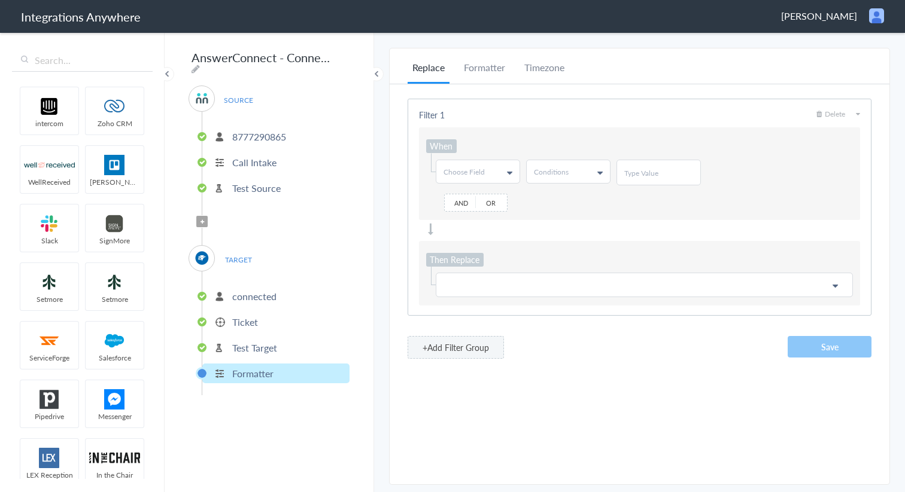
click at [278, 338] on li "Test Target" at bounding box center [275, 348] width 147 height 20
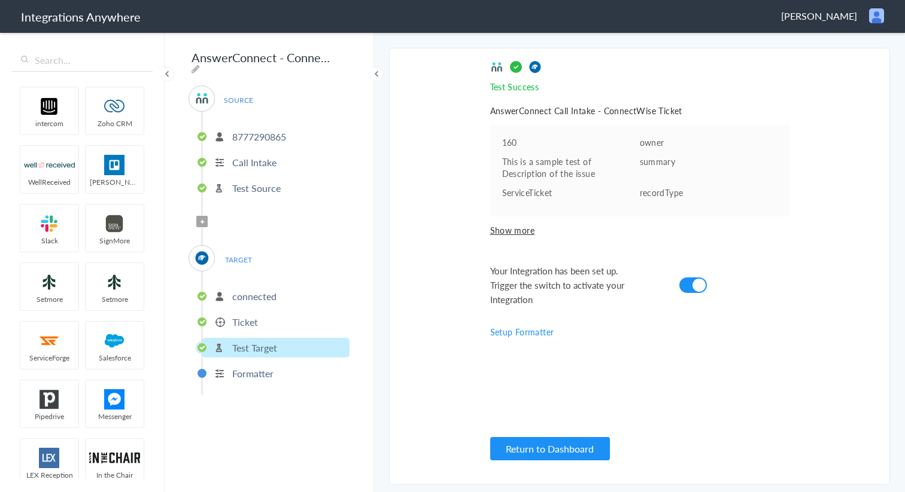
click at [268, 312] on li "Ticket" at bounding box center [275, 322] width 147 height 20
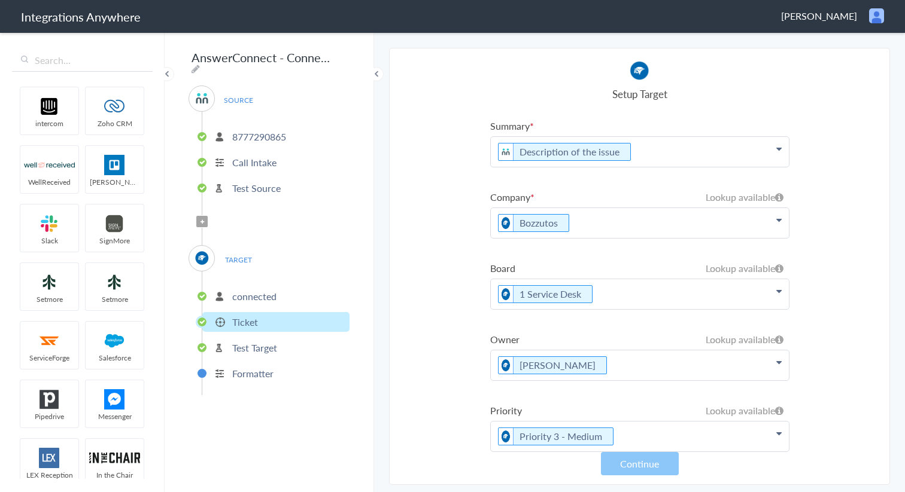
click at [781, 167] on p "Bozzutos" at bounding box center [640, 152] width 298 height 30
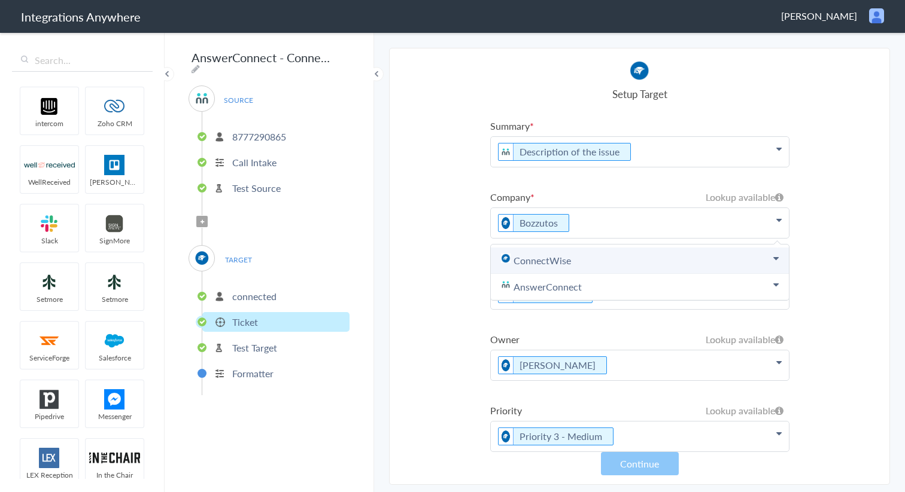
click at [773, 254] on icon at bounding box center [775, 259] width 5 height 10
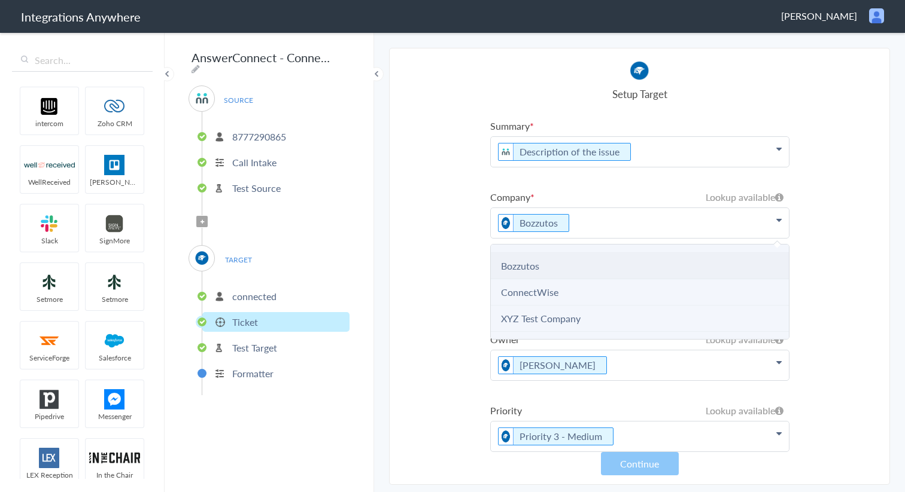
scroll to position [27, 0]
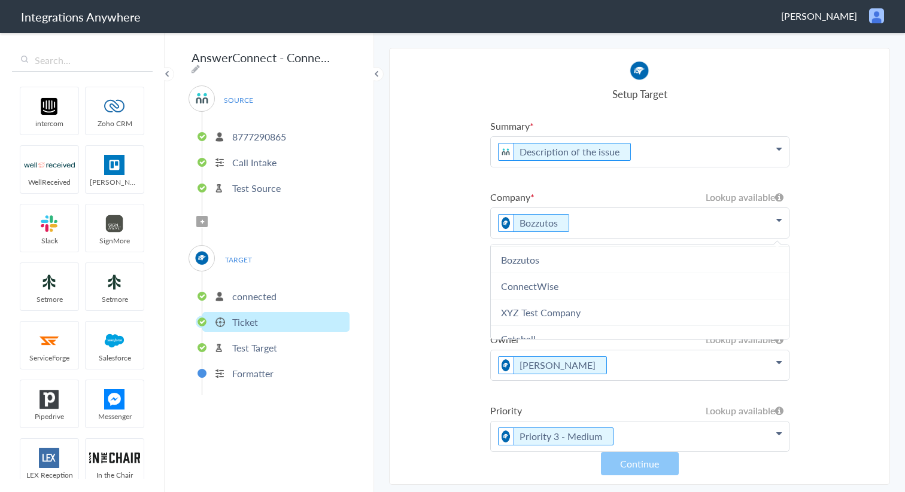
click at [885, 274] on section "Select Account 8777290865 Rename Delete (an hour ago) + connect Continue Setup …" at bounding box center [639, 266] width 501 height 437
click at [780, 154] on icon at bounding box center [778, 149] width 5 height 10
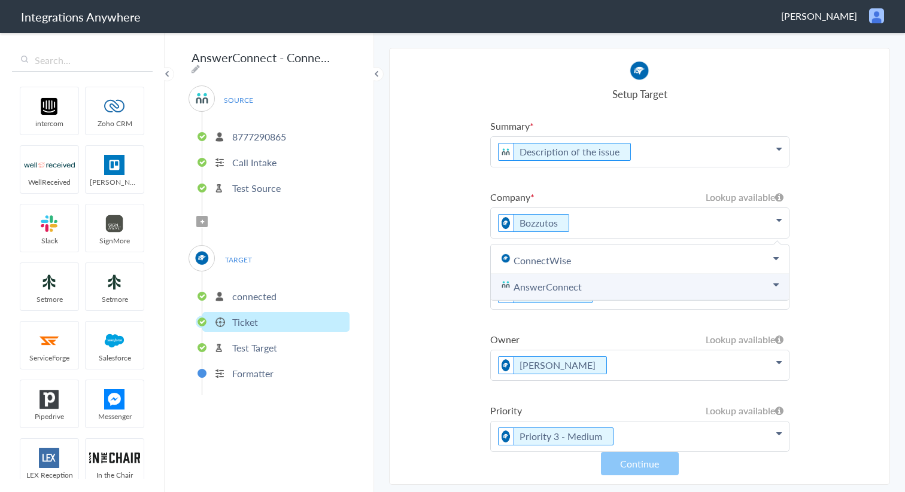
click at [765, 285] on link "AnswerConnect" at bounding box center [640, 287] width 298 height 26
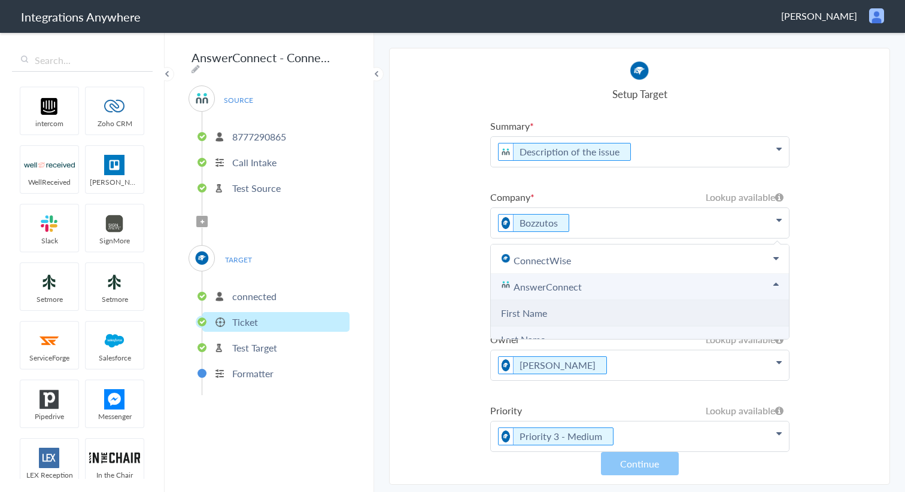
scroll to position [17, 0]
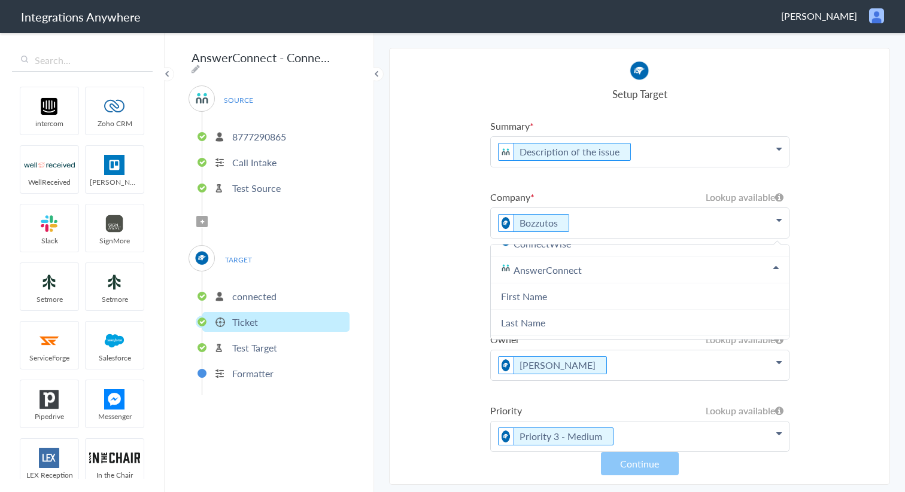
click at [863, 294] on section "Select Account 8777290865 Rename Delete (an hour ago) + connect Continue Setup …" at bounding box center [639, 266] width 501 height 437
click at [773, 167] on p "Bozzutos" at bounding box center [640, 152] width 298 height 30
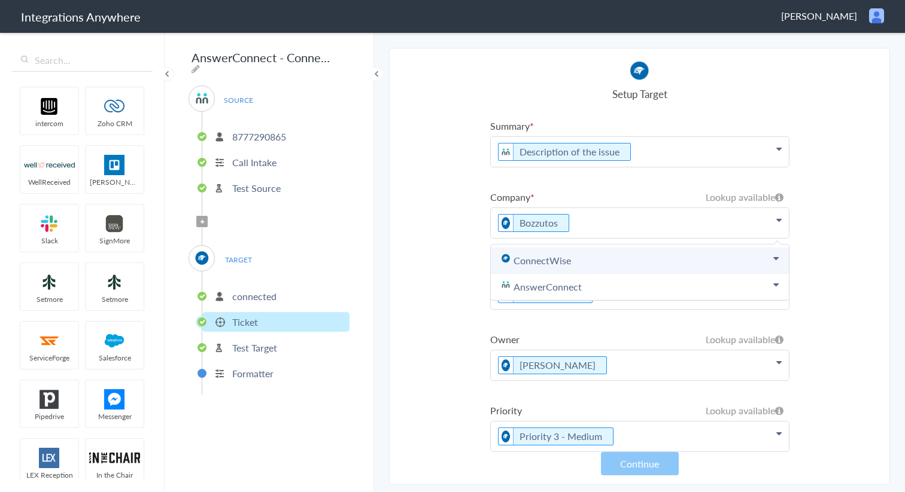
click at [767, 255] on link "ConnectWise" at bounding box center [640, 261] width 298 height 26
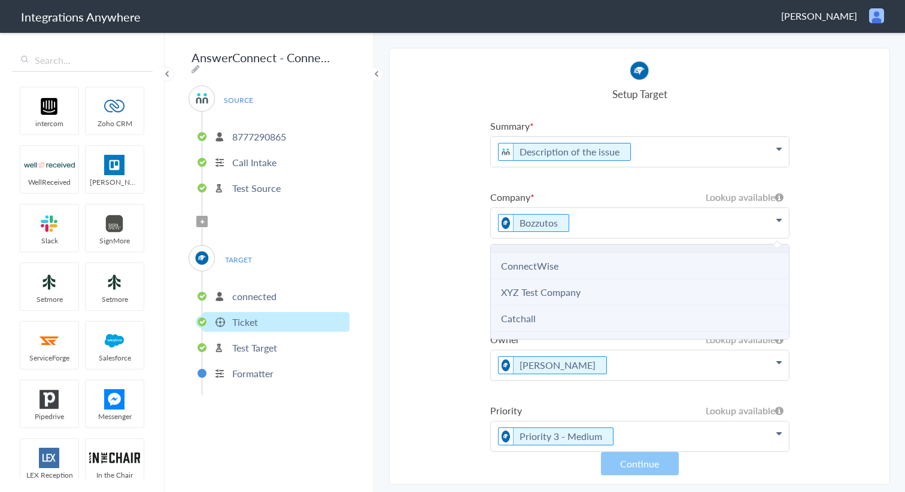
scroll to position [50, 0]
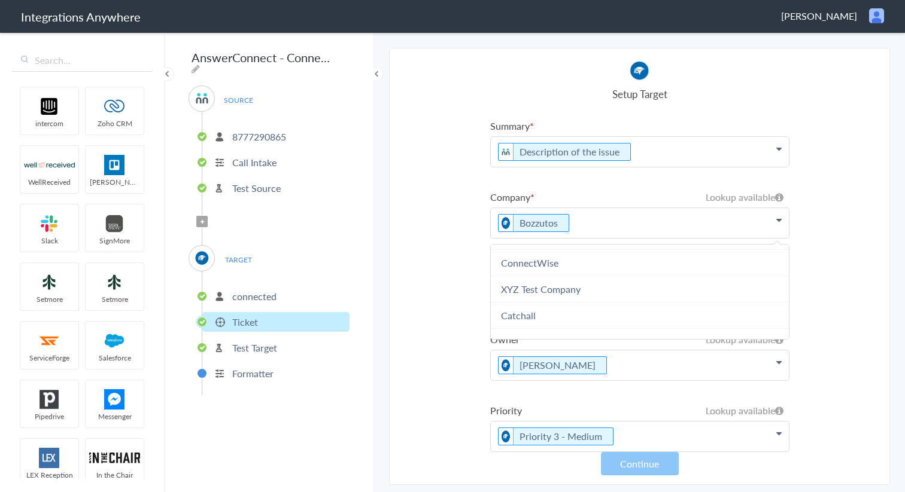
click at [449, 202] on section "Select Account 8777290865 Rename Delete (an hour ago) + connect Continue Setup …" at bounding box center [639, 266] width 501 height 437
click at [777, 154] on icon at bounding box center [778, 149] width 5 height 10
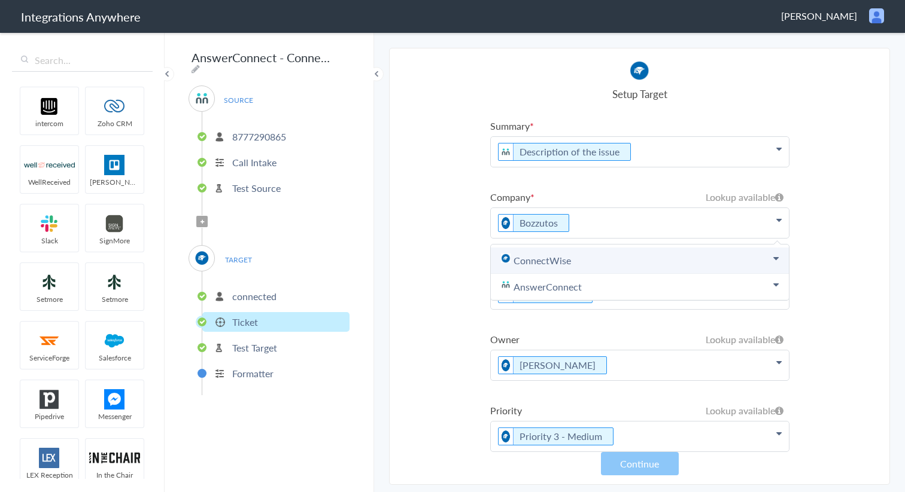
click at [773, 255] on icon at bounding box center [775, 259] width 5 height 10
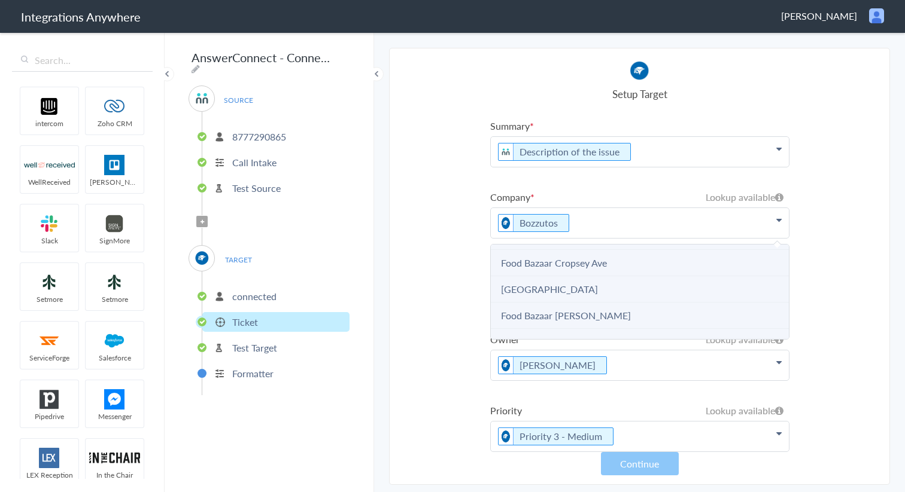
scroll to position [2453, 0]
